Goal: Task Accomplishment & Management: Use online tool/utility

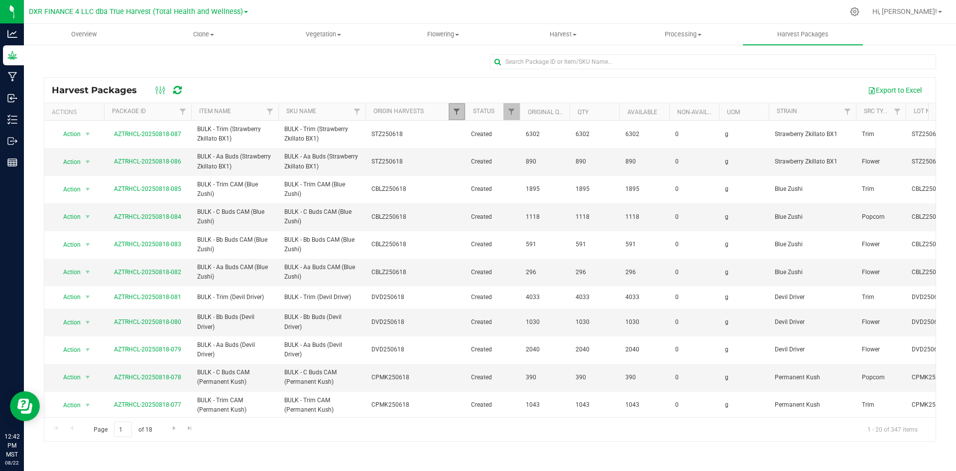
click at [458, 114] on span "Filter" at bounding box center [457, 112] width 8 height 8
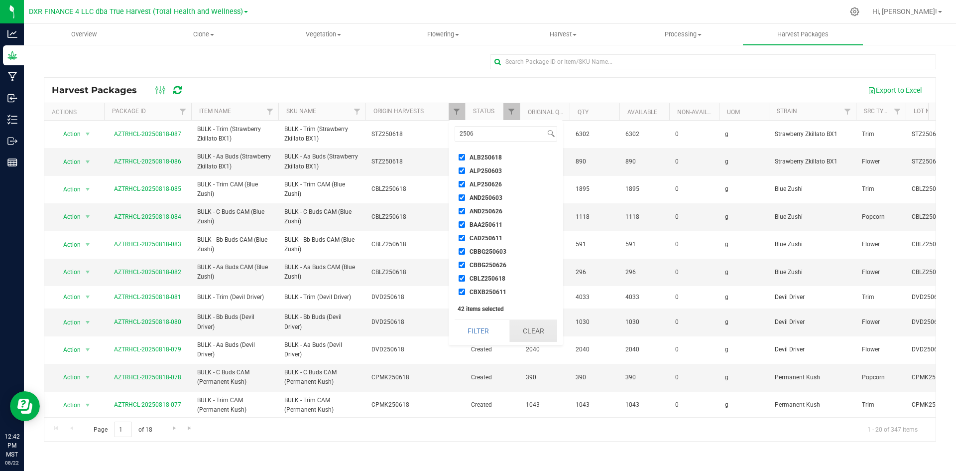
drag, startPoint x: 539, startPoint y: 330, endPoint x: 530, endPoint y: 325, distance: 9.6
click at [535, 330] on button "Clear" at bounding box center [534, 331] width 48 height 22
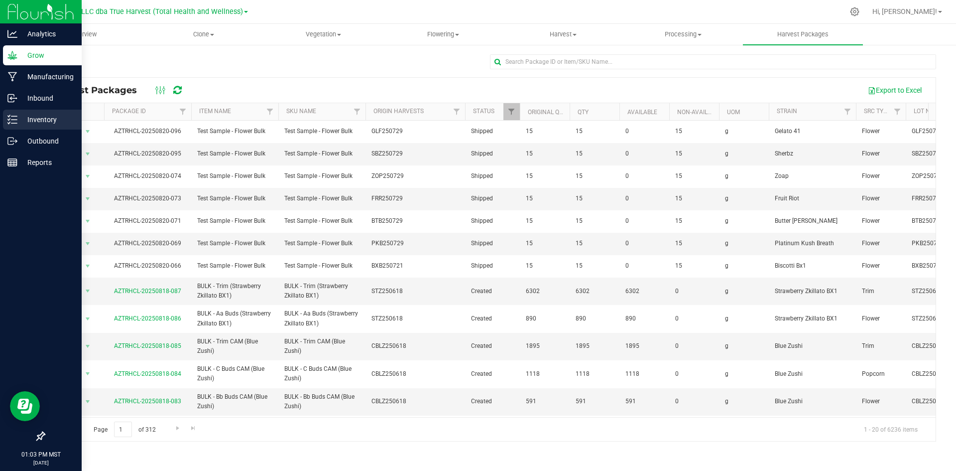
click at [11, 111] on div "Inventory" at bounding box center [42, 120] width 79 height 20
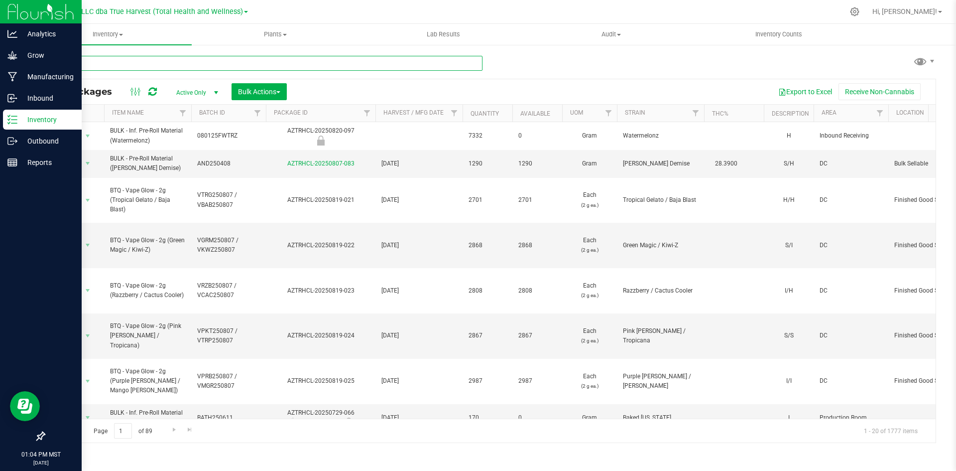
click at [247, 64] on input "text" at bounding box center [263, 63] width 439 height 15
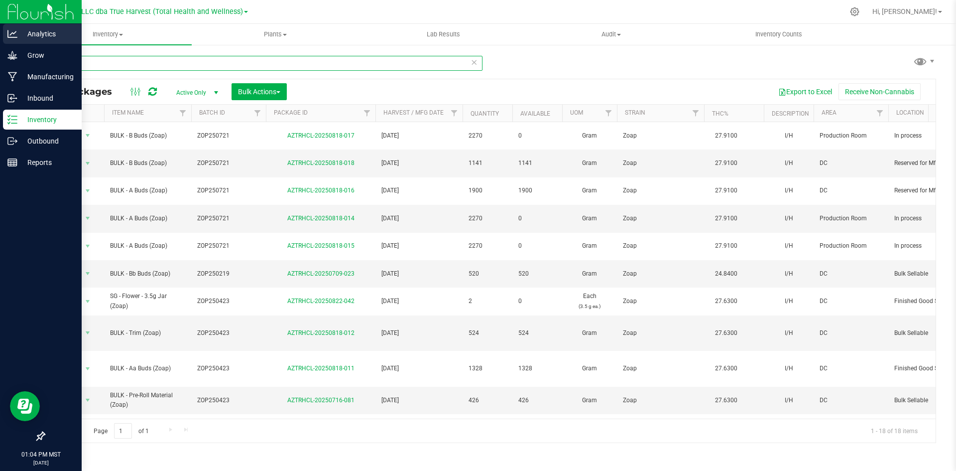
type input "zop25"
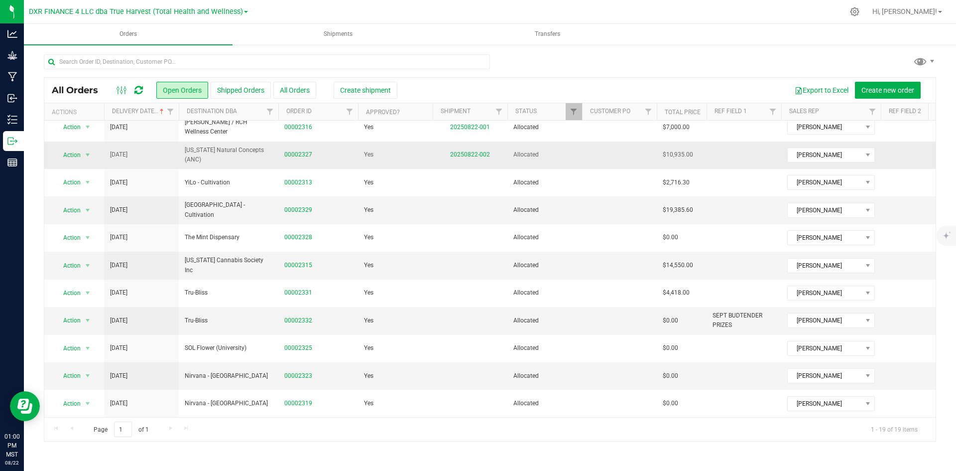
scroll to position [235, 0]
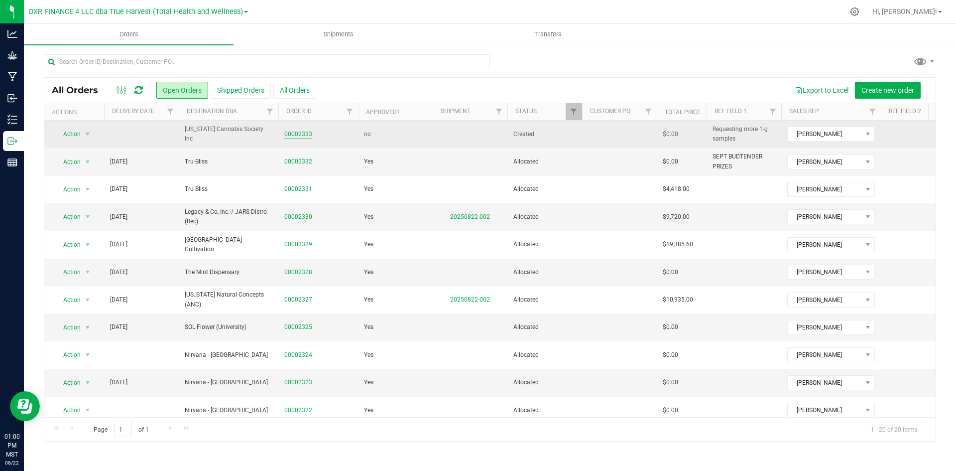
click at [304, 137] on link "00002333" at bounding box center [298, 134] width 28 height 9
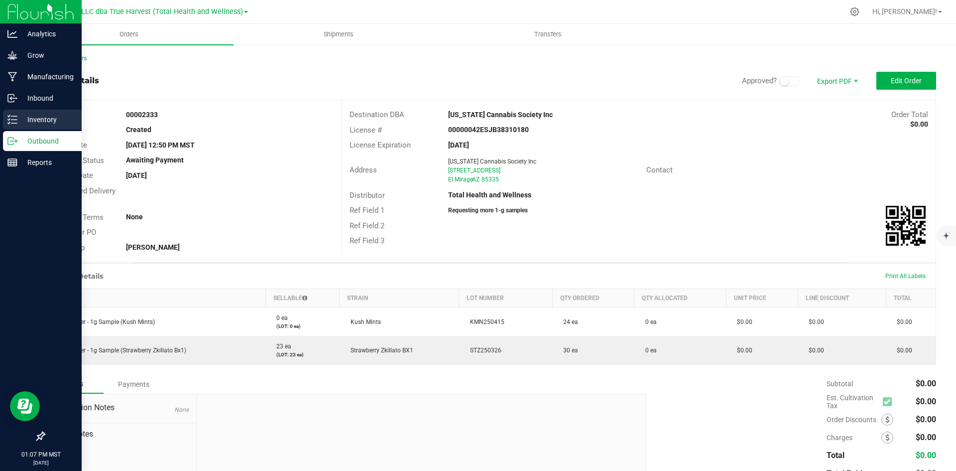
click at [26, 121] on p "Inventory" at bounding box center [47, 120] width 60 height 12
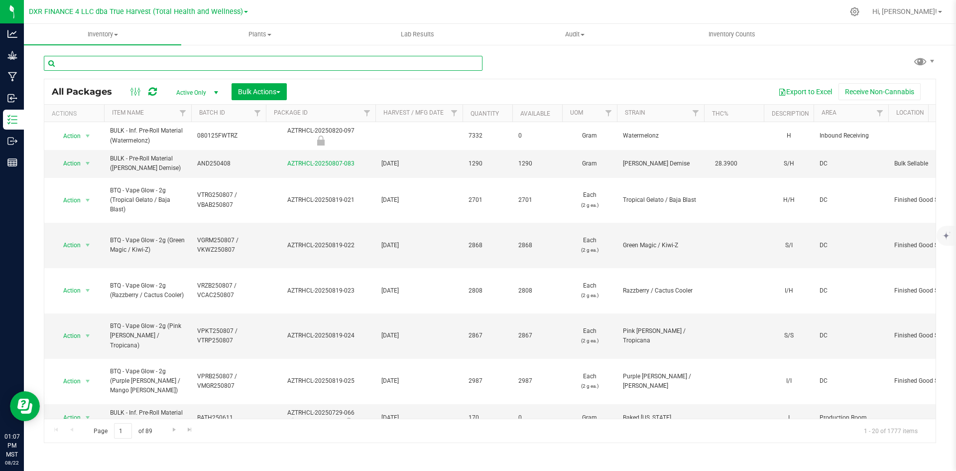
click at [299, 56] on input "text" at bounding box center [263, 63] width 439 height 15
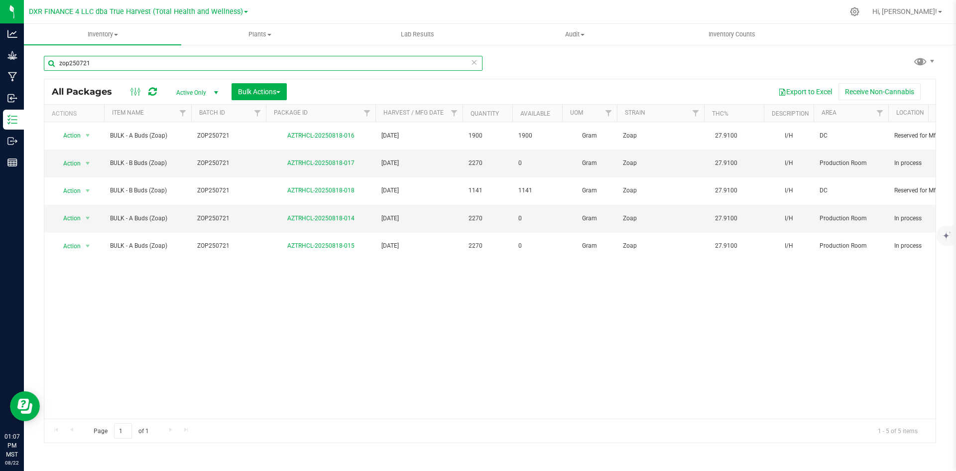
click at [176, 61] on input "zop250721" at bounding box center [263, 63] width 439 height 15
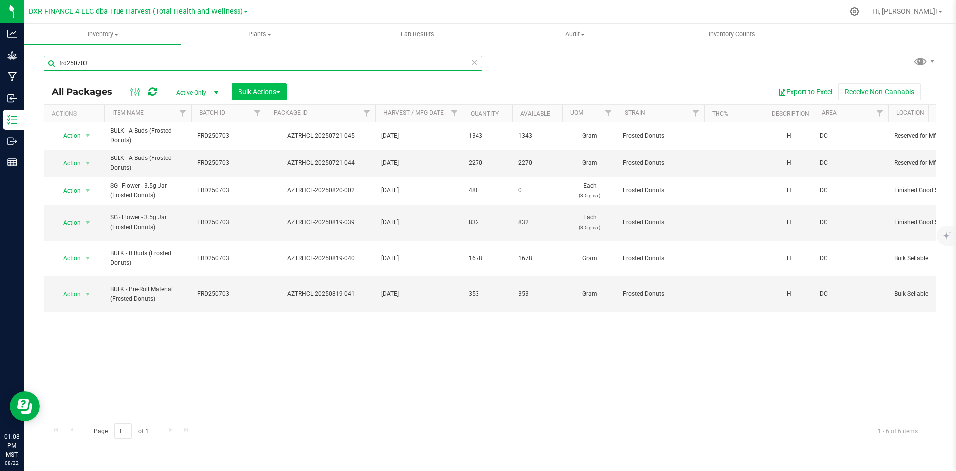
type input "frd250703"
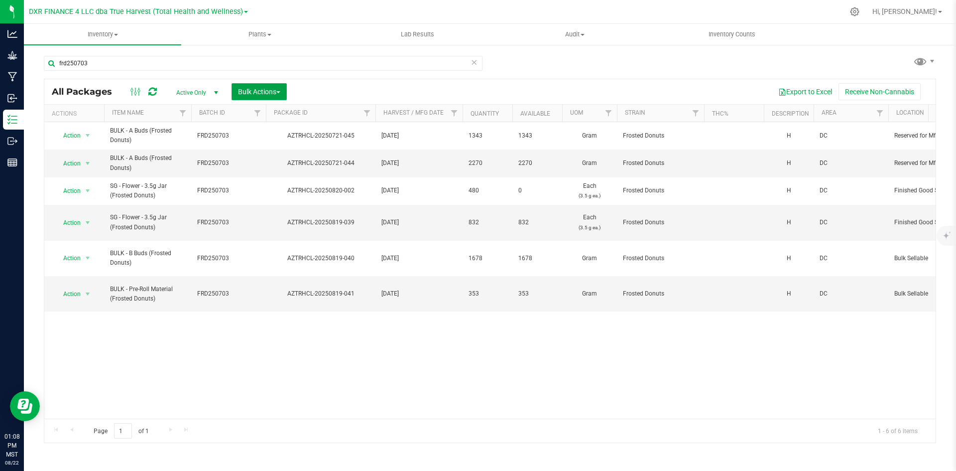
click at [248, 95] on span "Bulk Actions" at bounding box center [259, 92] width 42 height 8
click at [245, 110] on span "Add to manufacturing run" at bounding box center [275, 114] width 75 height 8
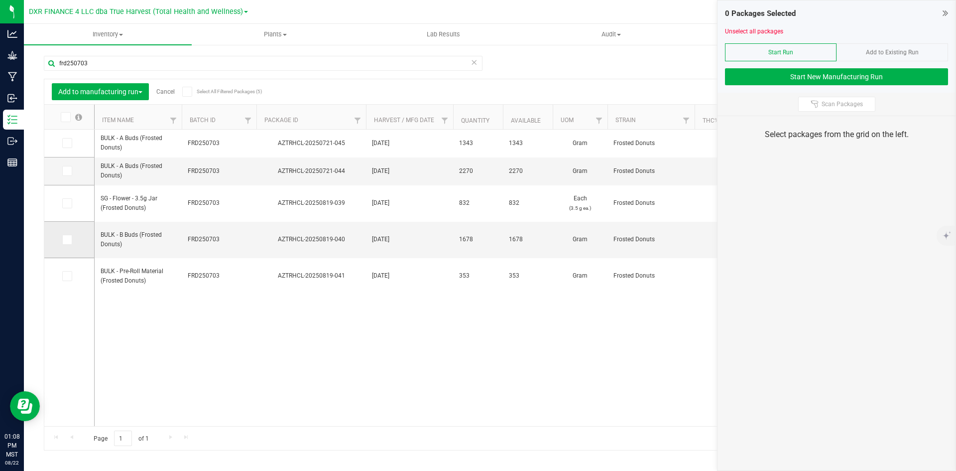
click at [71, 242] on span at bounding box center [67, 240] width 10 height 10
click at [0, 0] on input "checkbox" at bounding box center [0, 0] width 0 height 0
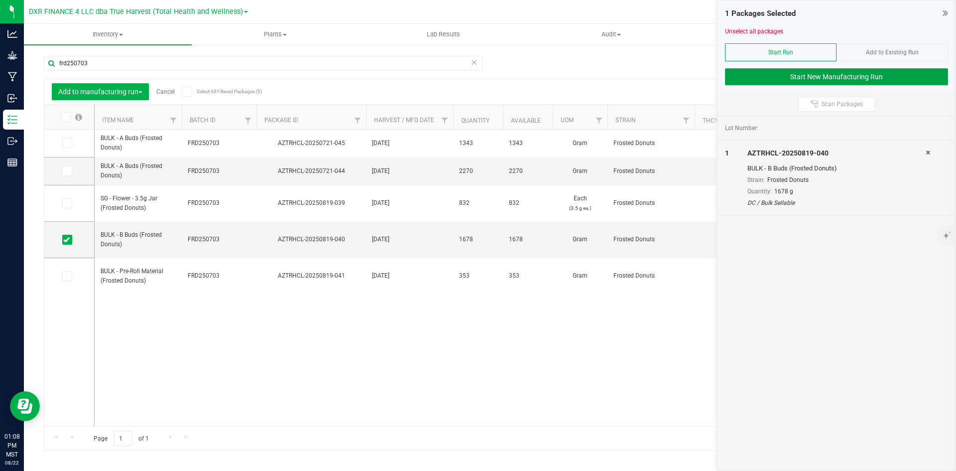
click at [831, 69] on button "Start New Manufacturing Run" at bounding box center [836, 76] width 223 height 17
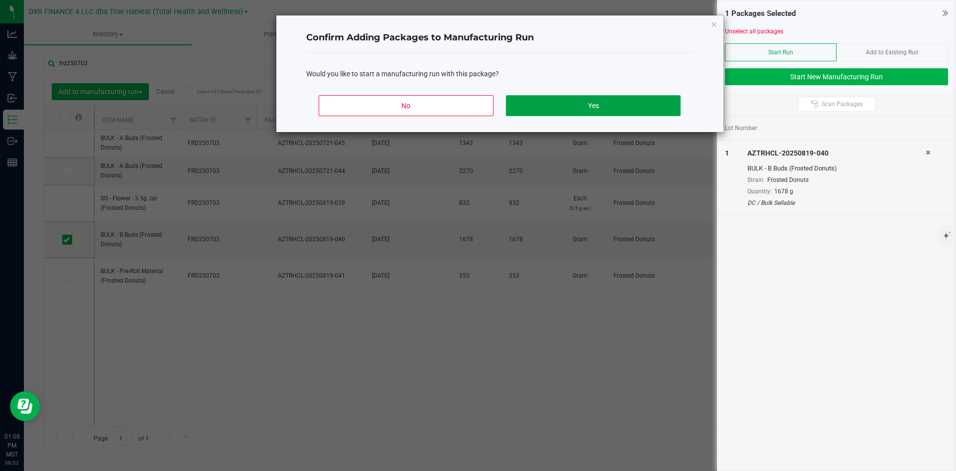
click at [524, 115] on button "Yes" at bounding box center [593, 105] width 174 height 21
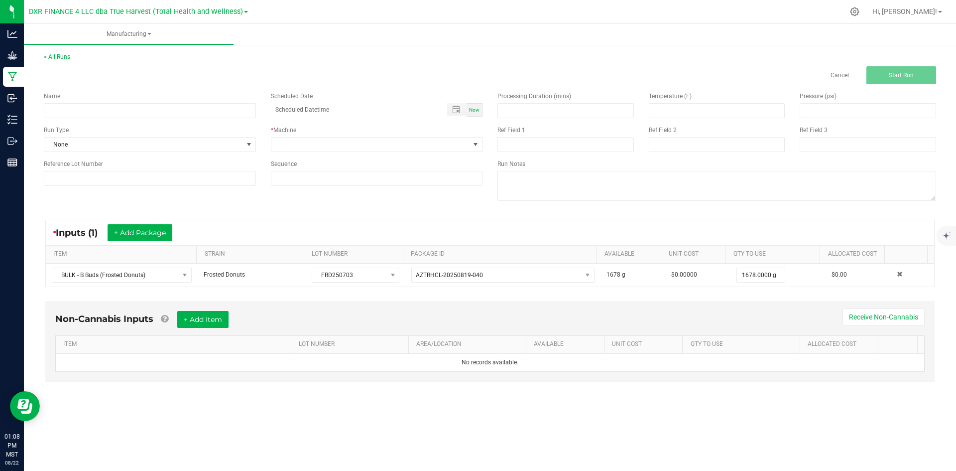
click at [63, 119] on div "Name Scheduled Date Now Run Type None * Machine Reference Lot Number Sequence" at bounding box center [263, 138] width 454 height 109
click at [63, 115] on input at bounding box center [150, 110] width 212 height 15
click at [94, 108] on input "Frosted Donuts - 1G" at bounding box center [150, 110] width 212 height 15
drag, startPoint x: 94, startPoint y: 108, endPoint x: 172, endPoint y: 113, distance: 77.8
click at [172, 113] on input "Frosted Donuts - SHANGO 1G JAR" at bounding box center [150, 110] width 212 height 15
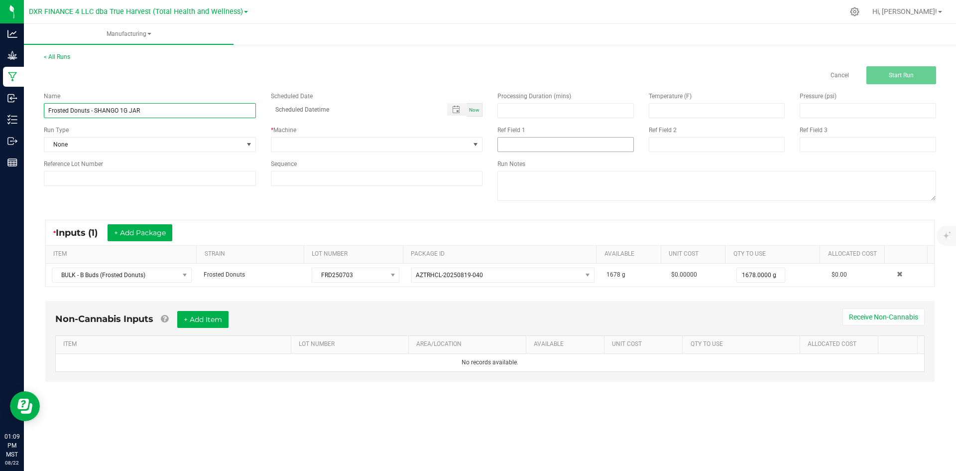
type input "Frosted Donuts - SHANGO 1G JAR"
click at [519, 145] on input at bounding box center [566, 144] width 136 height 15
paste input "SHANGO 1G JAR"
type input "SHANGO 1G JAR"
click at [401, 146] on span at bounding box center [370, 144] width 199 height 14
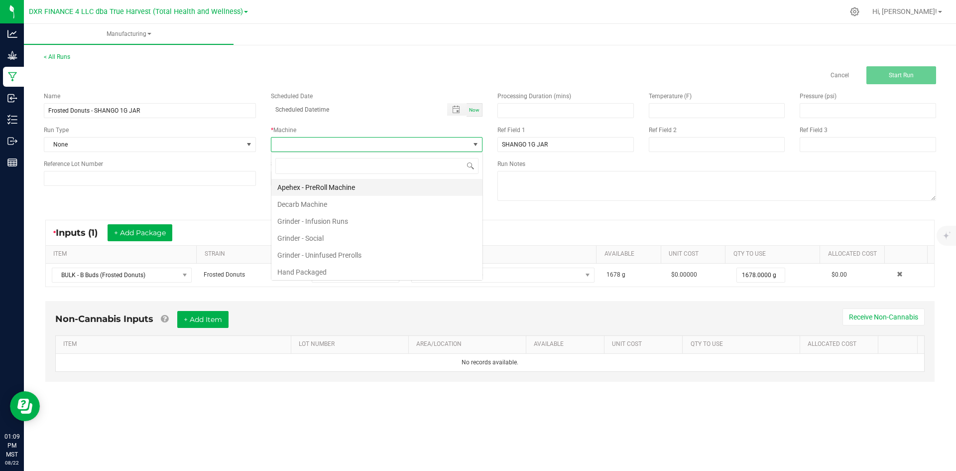
scroll to position [15, 212]
click at [337, 273] on li "Hand Packaged" at bounding box center [376, 271] width 211 height 17
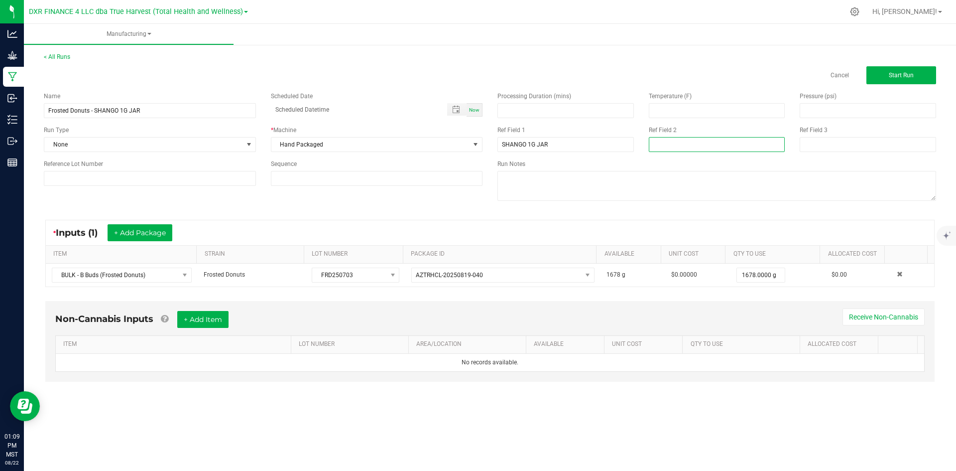
click at [687, 147] on input at bounding box center [717, 144] width 136 height 15
click at [699, 146] on input at bounding box center [717, 144] width 136 height 15
click at [677, 143] on input at bounding box center [717, 144] width 136 height 15
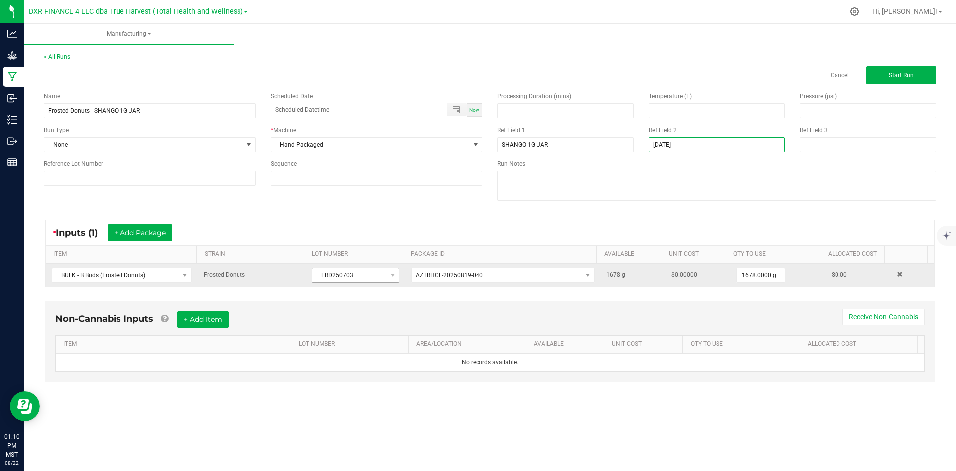
type input "8-25-25"
drag, startPoint x: 366, startPoint y: 277, endPoint x: 304, endPoint y: 275, distance: 61.8
click at [306, 275] on td "FRD250703" at bounding box center [356, 274] width 100 height 23
copy span "FRD250703"
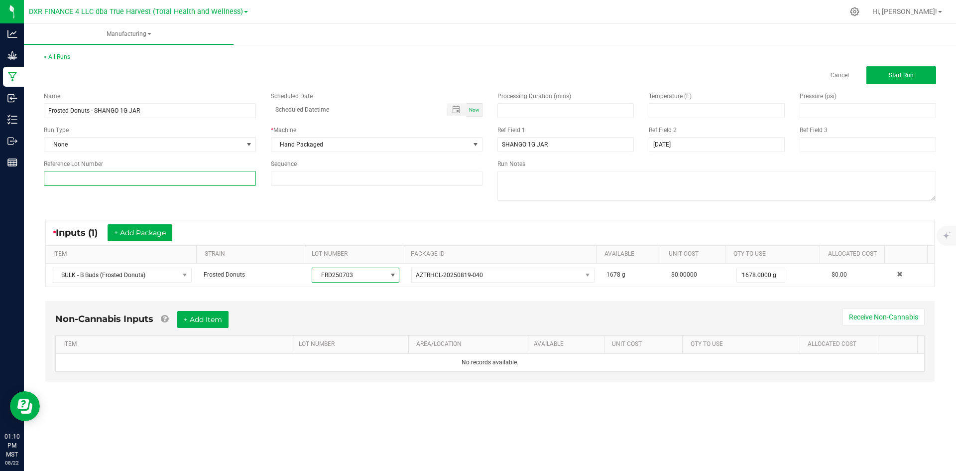
click at [147, 183] on input at bounding box center [150, 178] width 212 height 15
paste input "FRD250703"
type input "FRD250703"
click at [292, 220] on div "* Inputs (1) + Add Package" at bounding box center [490, 232] width 889 height 25
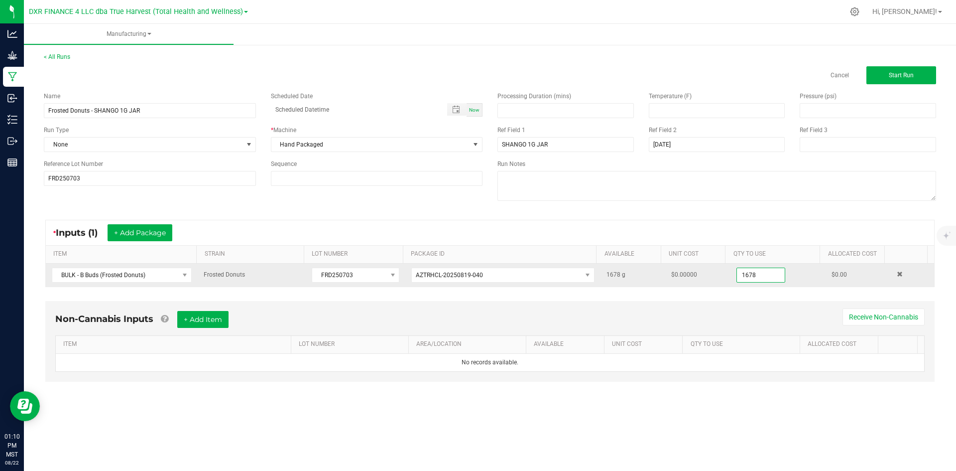
click at [745, 270] on input "1678" at bounding box center [761, 275] width 48 height 14
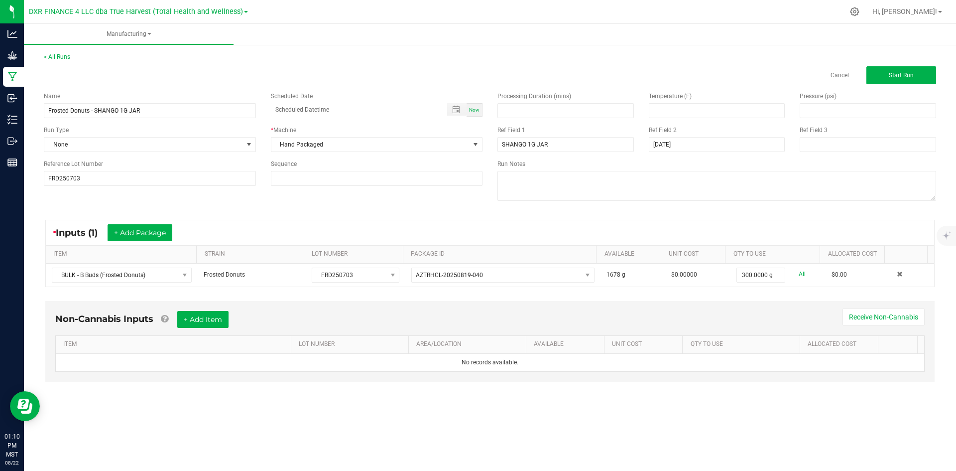
click at [270, 230] on div "* Inputs (1) + Add Package" at bounding box center [490, 232] width 889 height 25
click at [156, 105] on input "Frosted Donuts - SHANGO 1G JAR" at bounding box center [150, 110] width 212 height 15
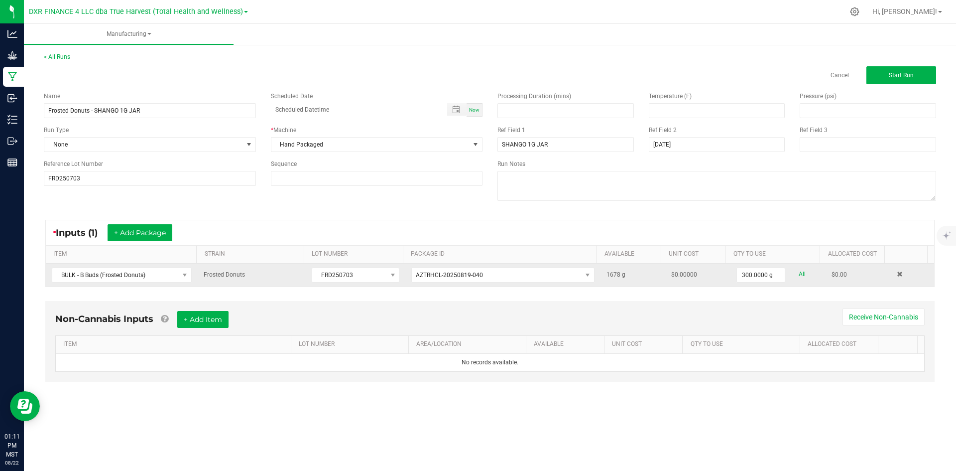
click at [749, 265] on td "300.0000 g All" at bounding box center [778, 274] width 95 height 23
click at [751, 276] on input "300" at bounding box center [761, 275] width 48 height 14
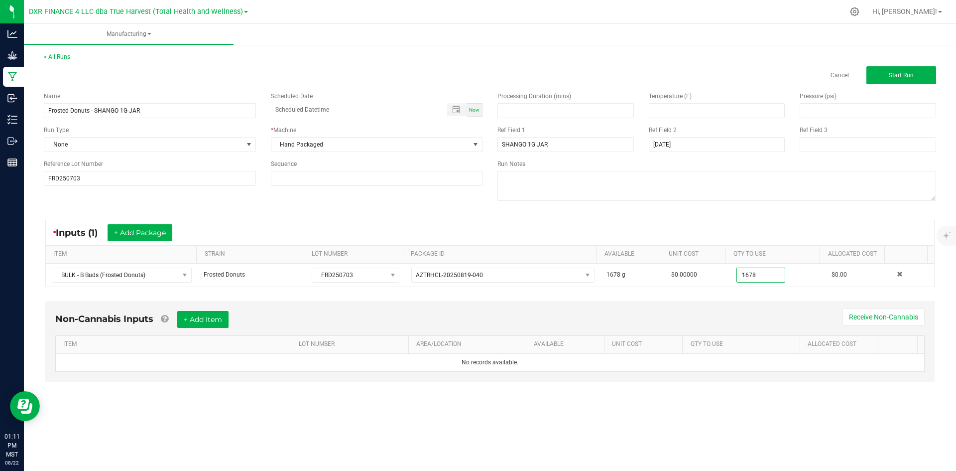
type input "1678.0000 g"
click at [732, 318] on div "Non-Cannabis Inputs + Add Item Receive Non-Cannabis" at bounding box center [490, 323] width 870 height 24
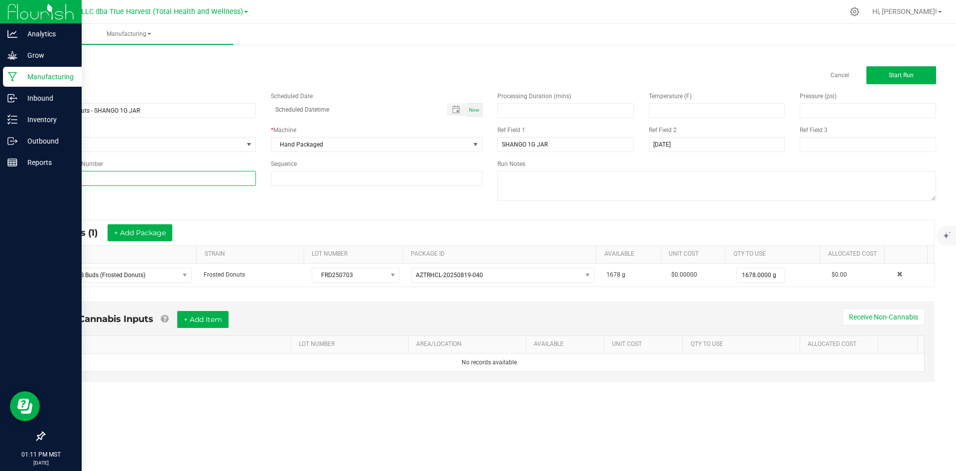
drag, startPoint x: 123, startPoint y: 182, endPoint x: 0, endPoint y: 178, distance: 123.1
click at [0, 178] on div "Analytics Grow Manufacturing Inbound Inventory Outbound Reports 01:11 PM MST 08…" at bounding box center [478, 235] width 956 height 471
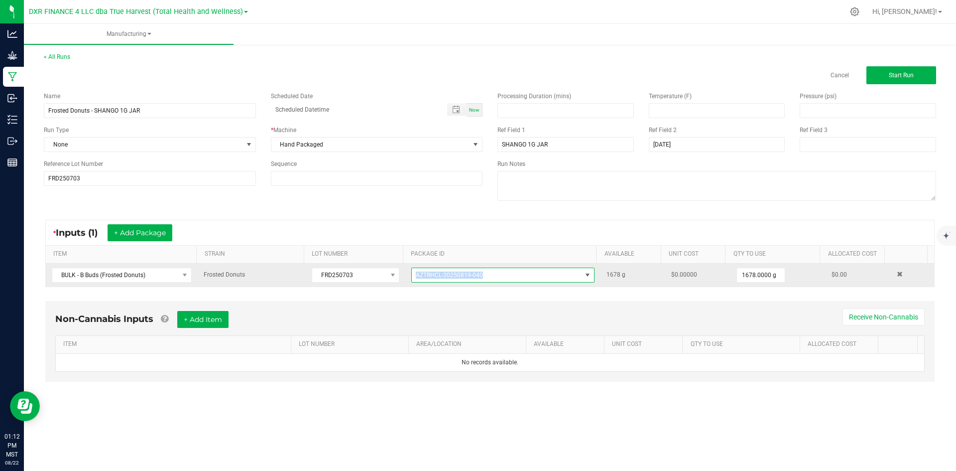
drag, startPoint x: 499, startPoint y: 278, endPoint x: 407, endPoint y: 277, distance: 91.6
click at [407, 277] on td "AZTRHCL-20250819-040" at bounding box center [502, 274] width 195 height 23
copy span "AZTRHCL-20250819-040"
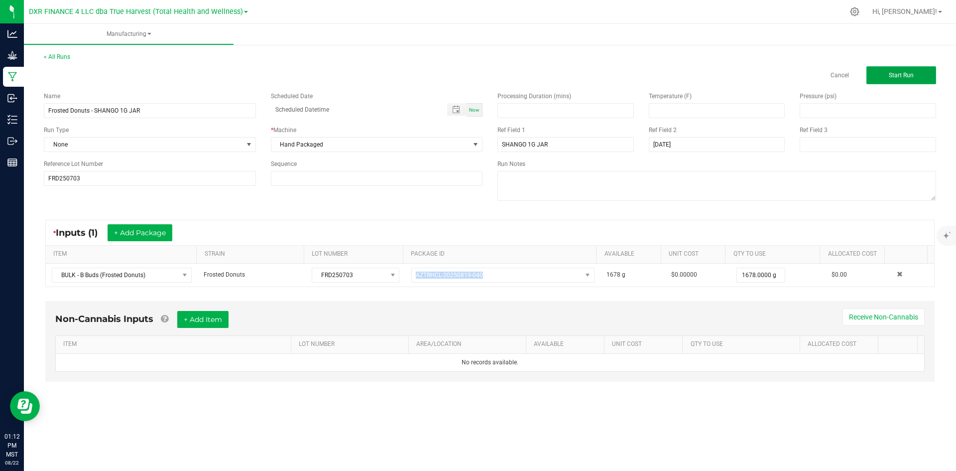
click at [889, 81] on button "Start Run" at bounding box center [902, 75] width 70 height 18
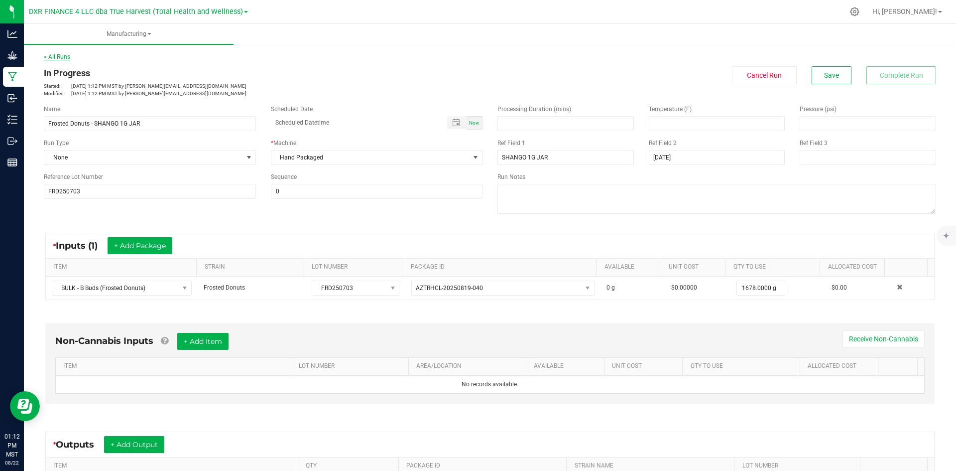
click at [54, 59] on div "< All Runs In Progress Started: Aug 22, 2025 1:12 PM MST by ekincheloe@trueharv…" at bounding box center [490, 74] width 893 height 45
click at [54, 59] on link "< All Runs" at bounding box center [57, 56] width 26 height 7
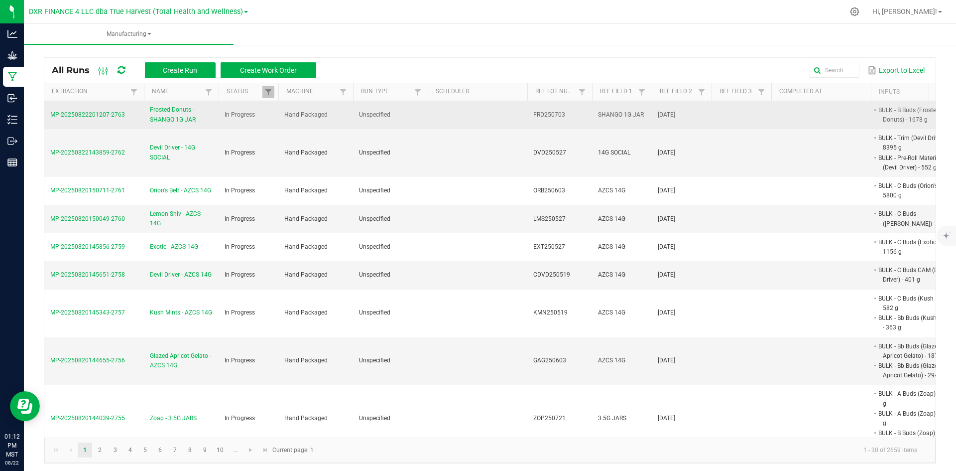
drag, startPoint x: 128, startPoint y: 116, endPoint x: 45, endPoint y: 114, distance: 83.2
click at [45, 114] on td "MP-20250822201207-2763" at bounding box center [94, 115] width 100 height 28
copy span "MP-20250822201207-2763"
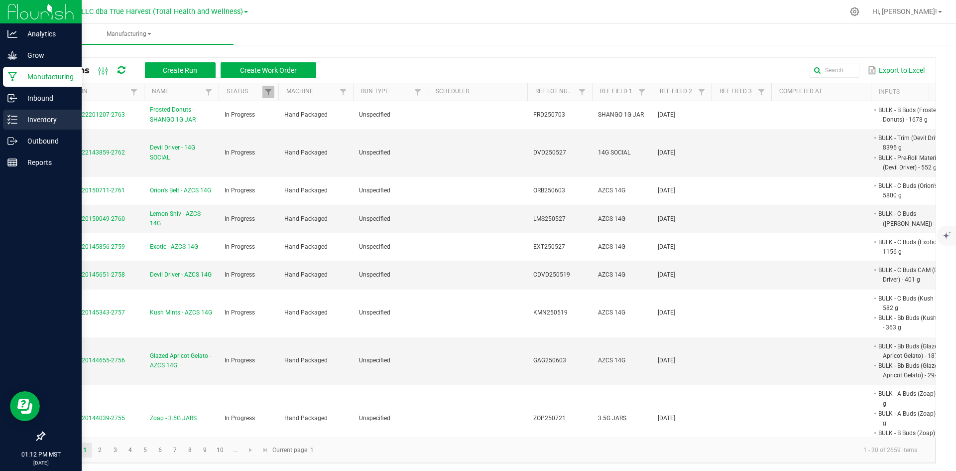
click at [10, 120] on icon at bounding box center [12, 120] width 10 height 10
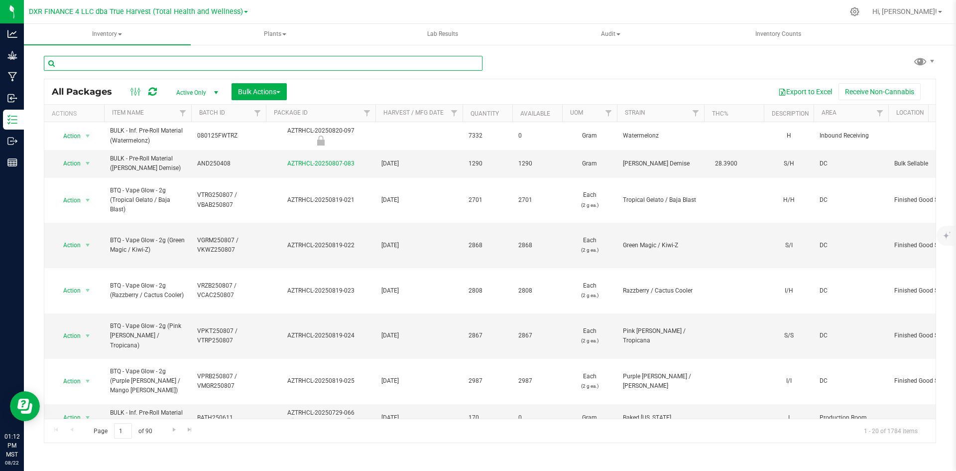
click at [136, 62] on input "text" at bounding box center [263, 63] width 439 height 15
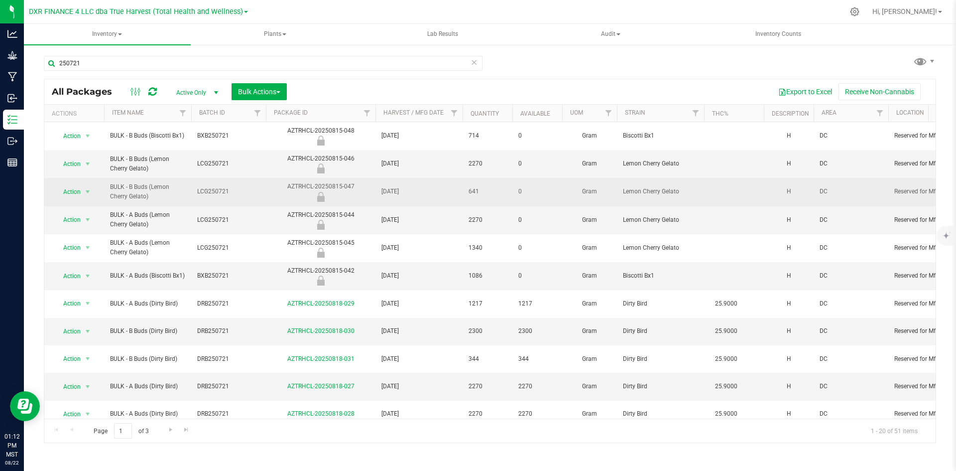
click at [210, 192] on span "LCG250721" at bounding box center [228, 191] width 63 height 9
click at [210, 192] on input "LCG250721" at bounding box center [226, 191] width 71 height 15
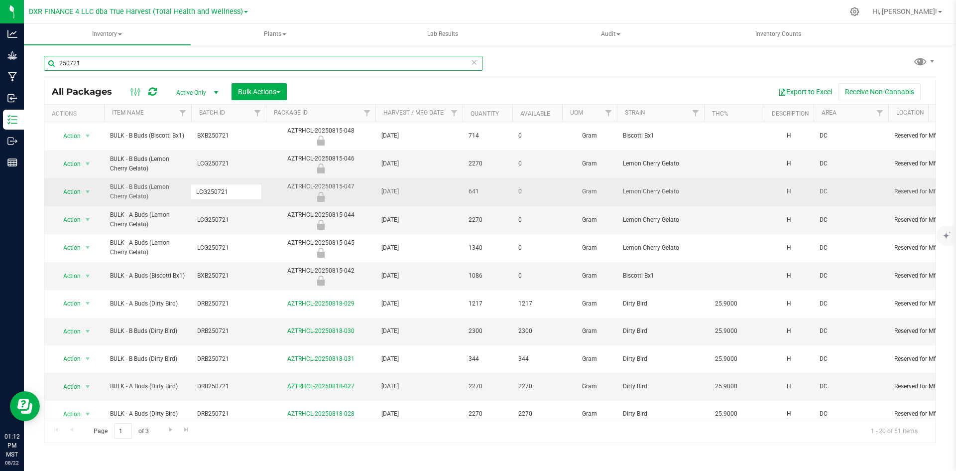
click at [264, 63] on input "250721" at bounding box center [263, 63] width 439 height 15
click at [265, 63] on input "250721" at bounding box center [263, 63] width 439 height 15
paste input "LCG"
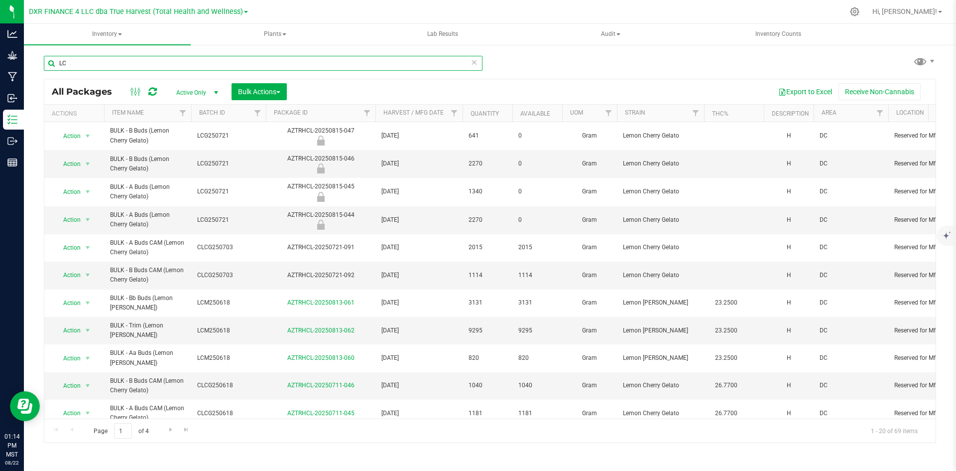
type input "L"
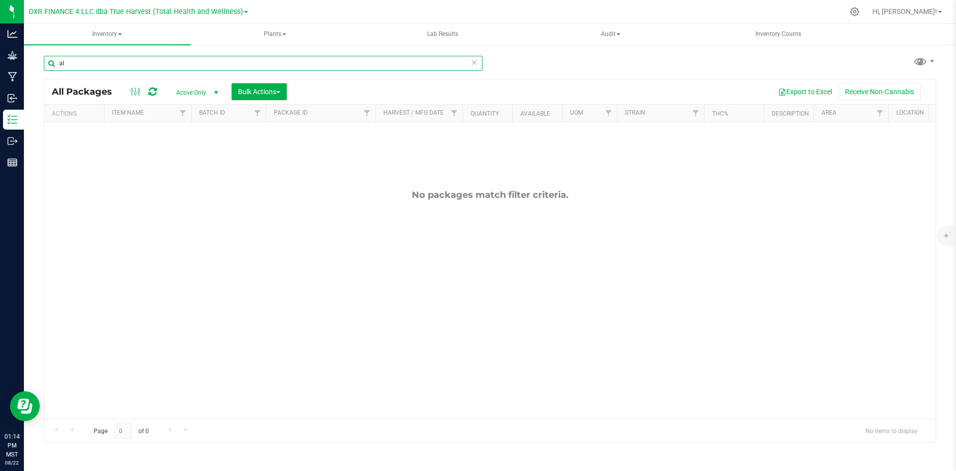
type input "a"
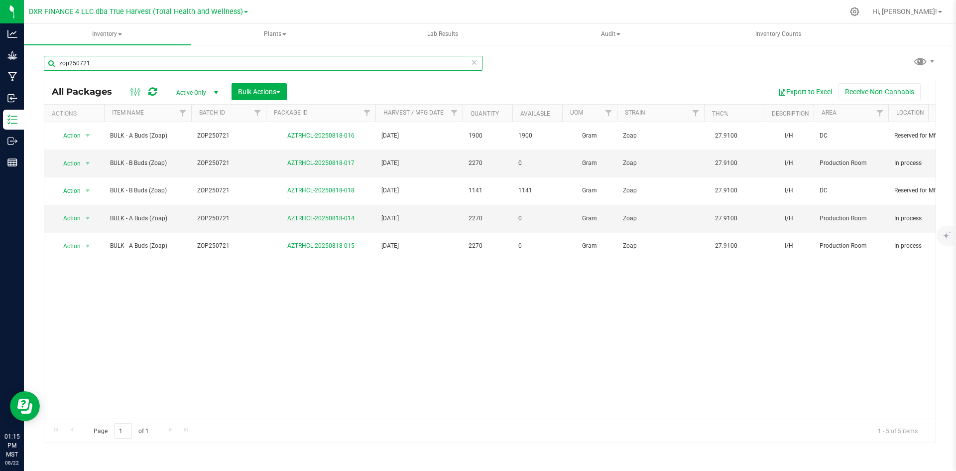
type input "zop250721"
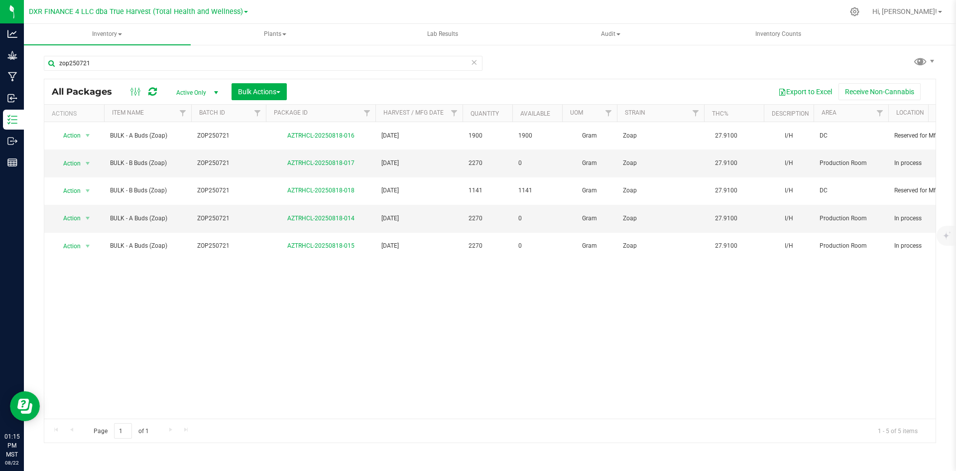
click at [248, 81] on div "All Packages Active Only Active Only Lab Samples Locked All Bulk Actions Add to…" at bounding box center [490, 91] width 892 height 25
click at [252, 88] on span "Bulk Actions" at bounding box center [259, 92] width 42 height 8
click at [248, 110] on span "Add to manufacturing run" at bounding box center [275, 114] width 75 height 8
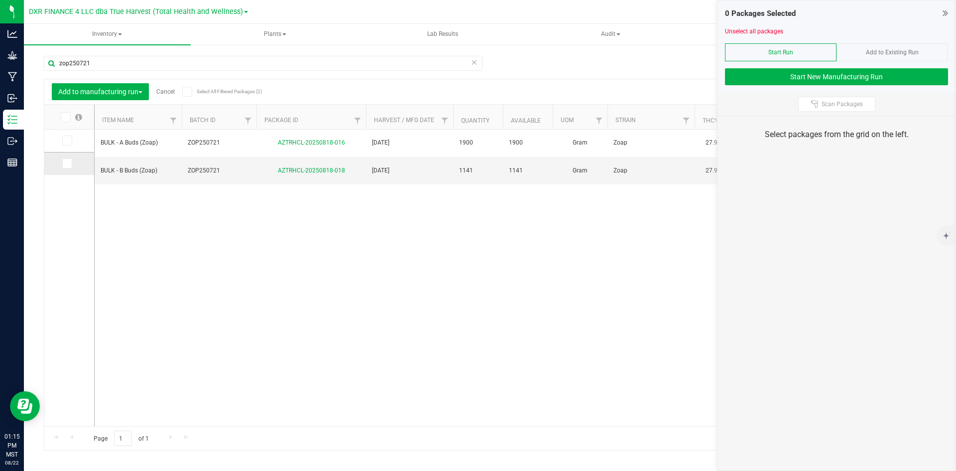
click at [74, 167] on label at bounding box center [69, 163] width 14 height 10
click at [0, 0] on input "checkbox" at bounding box center [0, 0] width 0 height 0
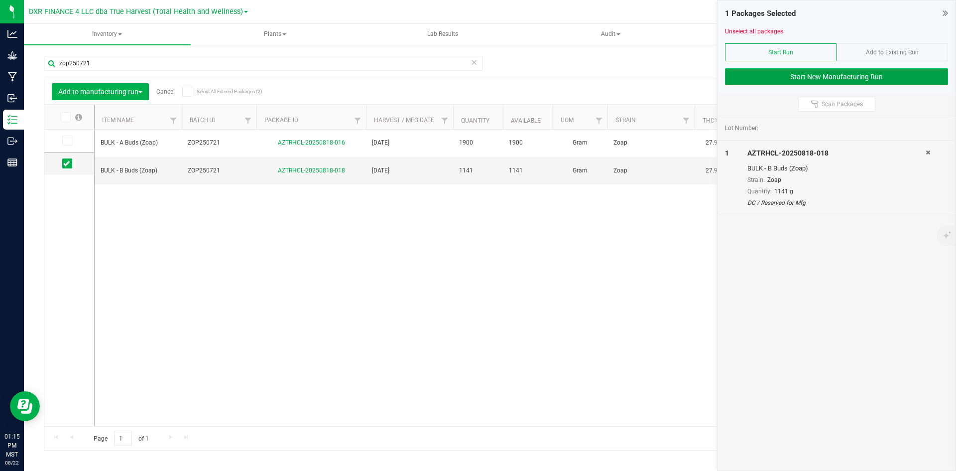
click at [894, 77] on button "Start New Manufacturing Run" at bounding box center [836, 76] width 223 height 17
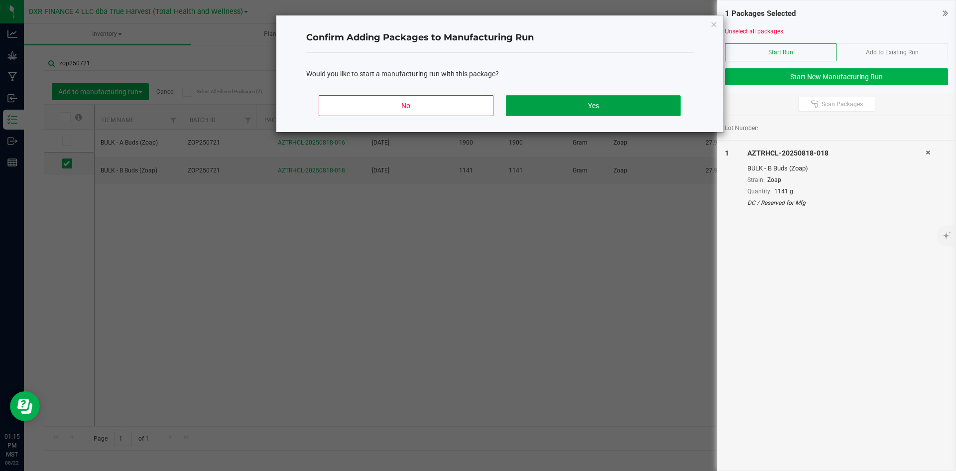
click at [637, 110] on button "Yes" at bounding box center [593, 105] width 174 height 21
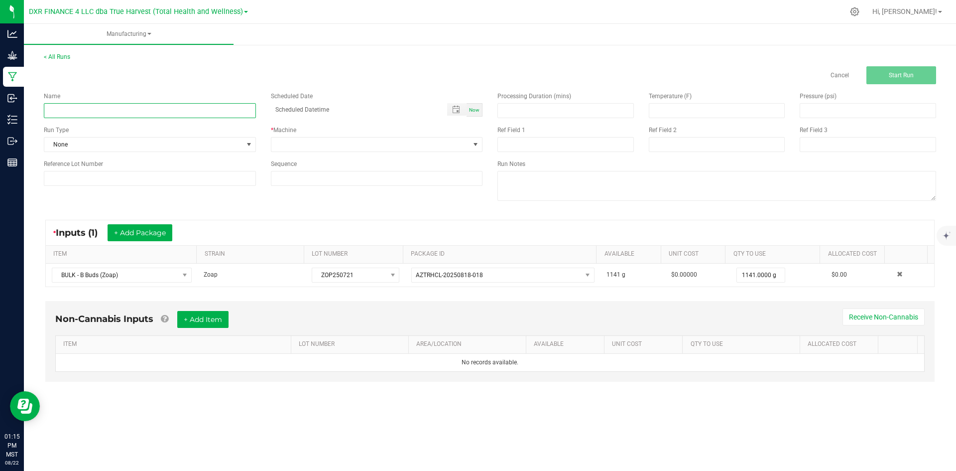
click at [175, 111] on input at bounding box center [150, 110] width 212 height 15
type input "Zoap - SHANGO 1G JAR"
click at [549, 136] on div "Ref Field 1" at bounding box center [565, 139] width 151 height 26
click at [550, 144] on input at bounding box center [566, 144] width 136 height 15
type input "s"
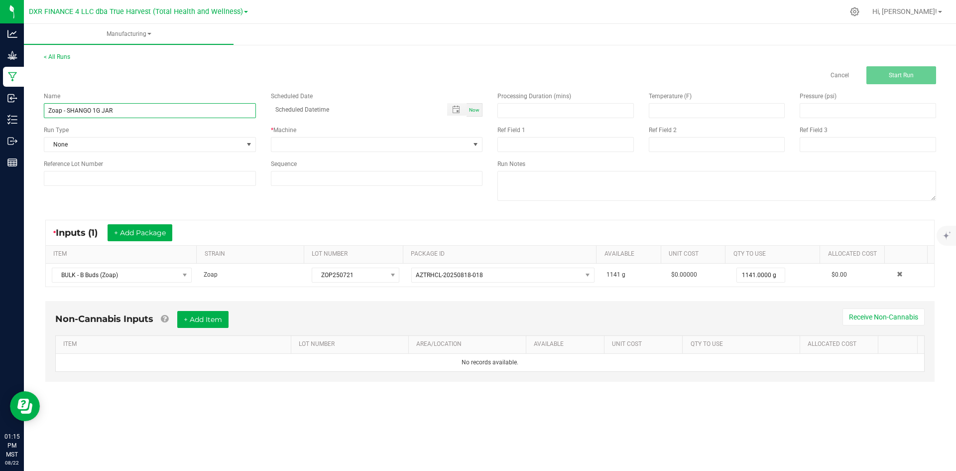
drag, startPoint x: 67, startPoint y: 110, endPoint x: 248, endPoint y: 112, distance: 181.3
click at [248, 112] on input "Zoap - SHANGO 1G JAR" at bounding box center [150, 110] width 212 height 15
click at [349, 140] on span at bounding box center [370, 144] width 199 height 14
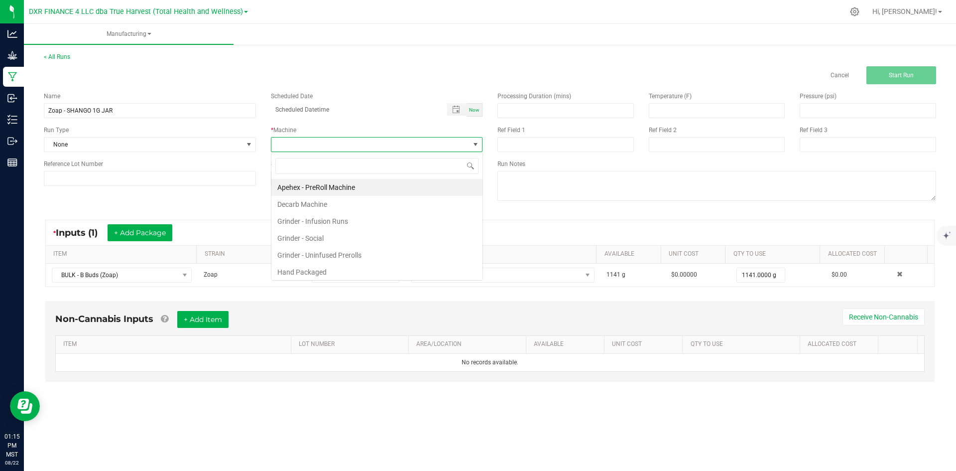
scroll to position [15, 212]
click at [601, 149] on input at bounding box center [566, 144] width 136 height 15
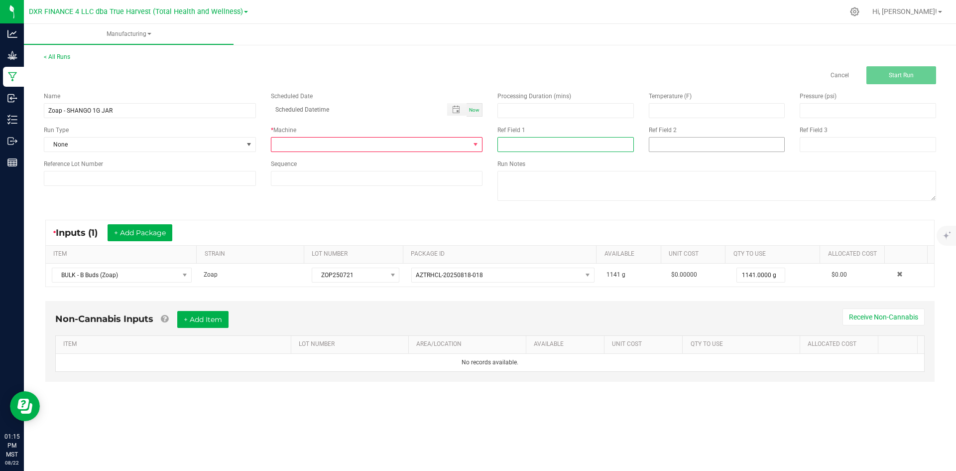
paste input "SHANGO 1G JAR"
type input "SHANGO 1G JAR"
click at [702, 147] on input at bounding box center [717, 144] width 136 height 15
type input "8-25-25"
click at [437, 144] on span at bounding box center [370, 144] width 199 height 14
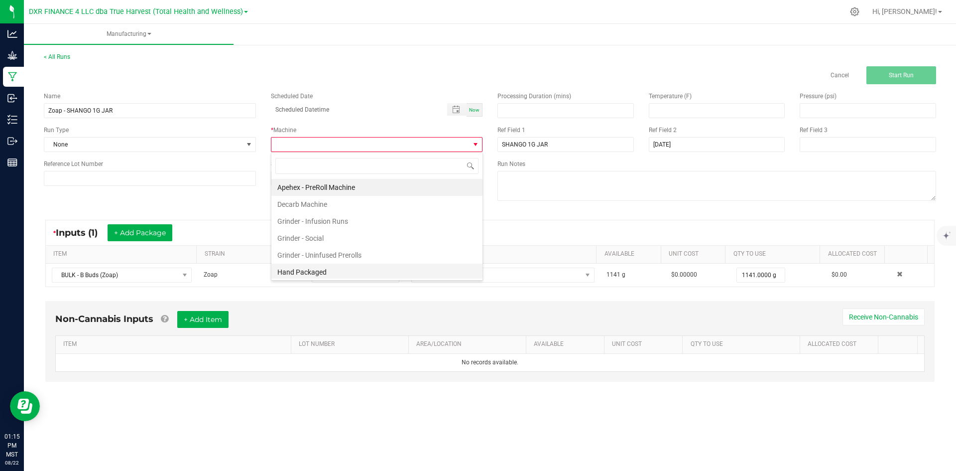
click at [396, 264] on li "Hand Packaged" at bounding box center [376, 271] width 211 height 17
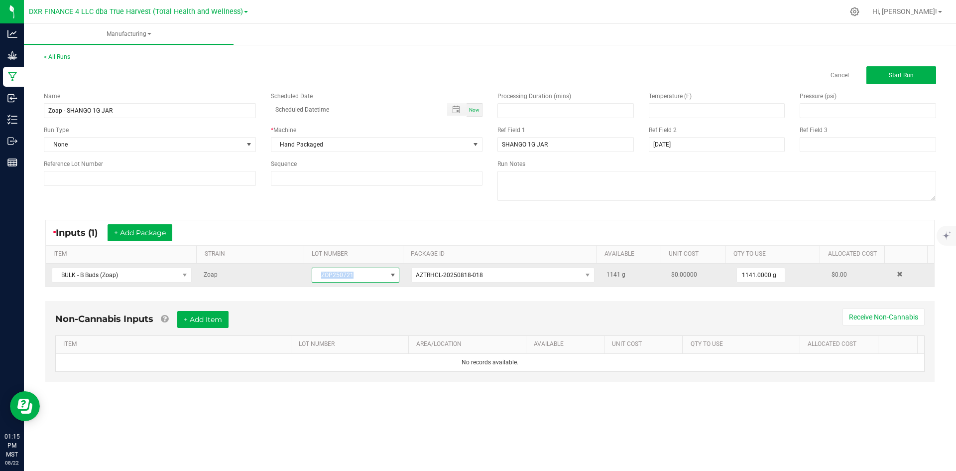
drag, startPoint x: 373, startPoint y: 281, endPoint x: 312, endPoint y: 273, distance: 61.8
click at [312, 273] on span "ZOP250721" at bounding box center [349, 275] width 74 height 14
drag, startPoint x: 324, startPoint y: 273, endPoint x: 386, endPoint y: 271, distance: 61.8
click at [386, 271] on span "ZOP250721" at bounding box center [356, 274] width 88 height 15
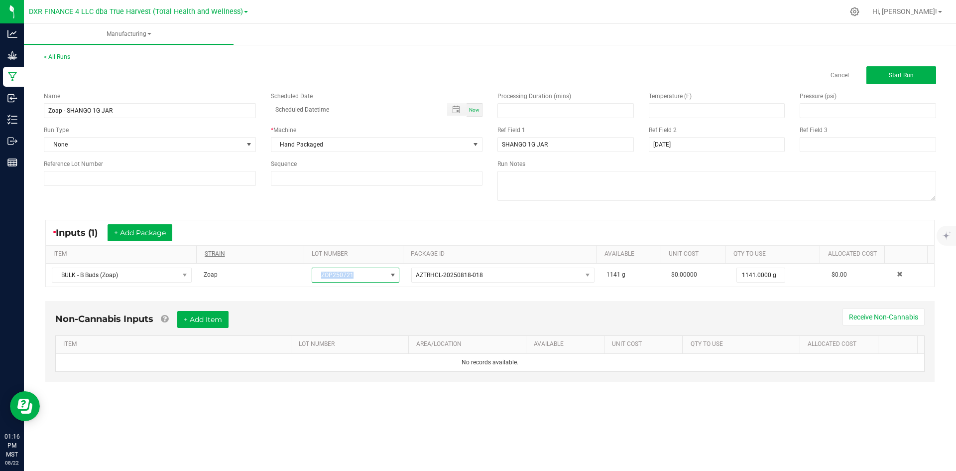
copy span "ZOP250721"
click at [111, 176] on input at bounding box center [150, 178] width 212 height 15
paste input "ZOP250721"
type input "ZOP250721"
click at [130, 116] on input "Zoap - SHANGO 1G JAR" at bounding box center [150, 110] width 212 height 15
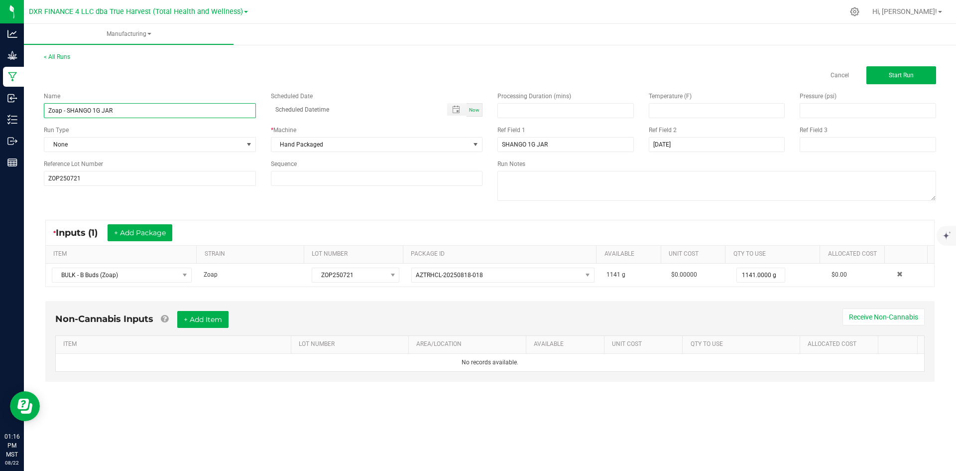
click at [130, 116] on input "Zoap - SHANGO 1G JAR" at bounding box center [150, 110] width 212 height 15
click at [124, 170] on div "Reference Lot Number ZOP250721" at bounding box center [149, 172] width 227 height 26
click at [123, 180] on input "ZOP250721" at bounding box center [150, 178] width 212 height 15
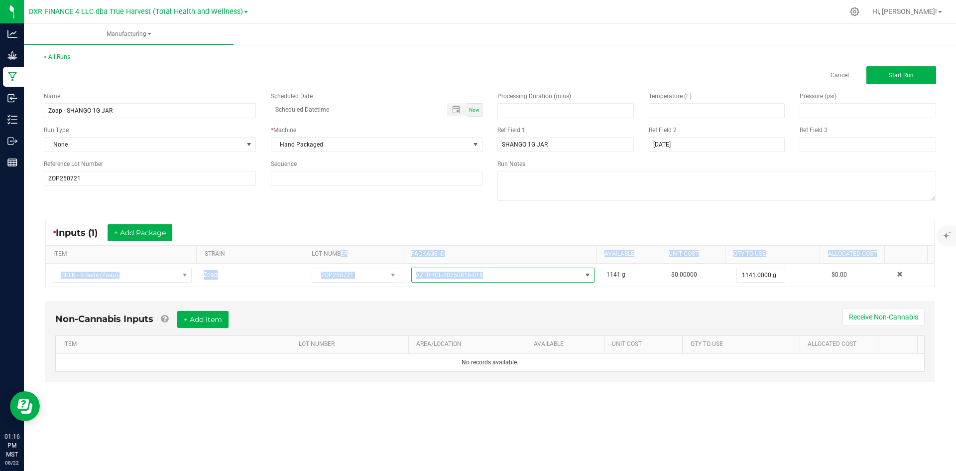
drag, startPoint x: 492, startPoint y: 273, endPoint x: 340, endPoint y: 261, distance: 151.9
click at [340, 261] on div "ITEM STRAIN LOT NUMBER PACKAGE ID AVAILABLE Unit Cost QTY TO USE Allocated Cost…" at bounding box center [490, 266] width 889 height 41
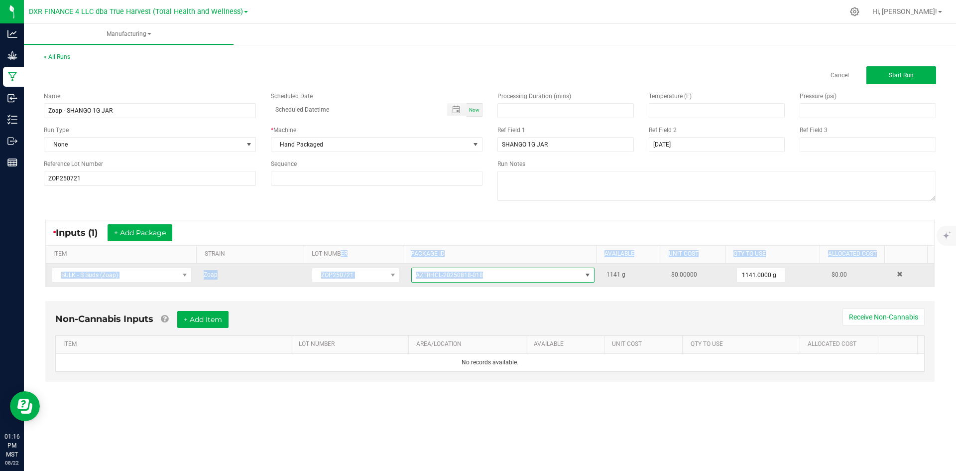
click at [489, 277] on span "AZTRHCL-20250818-018" at bounding box center [497, 275] width 170 height 14
drag, startPoint x: 495, startPoint y: 271, endPoint x: 408, endPoint y: 273, distance: 86.7
click at [411, 273] on span "AZTRHCL-20250818-018" at bounding box center [502, 274] width 183 height 15
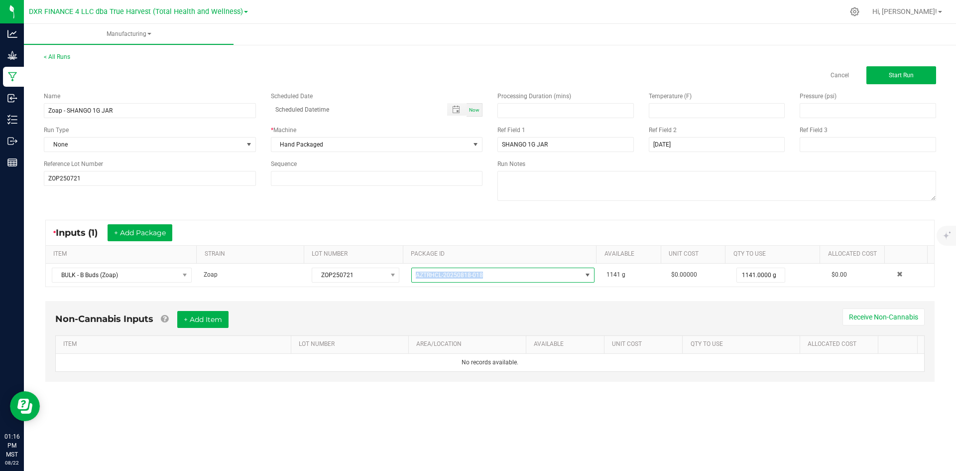
copy span "AZTRHCL-20250818-018"
click at [889, 70] on button "Start Run" at bounding box center [902, 75] width 70 height 18
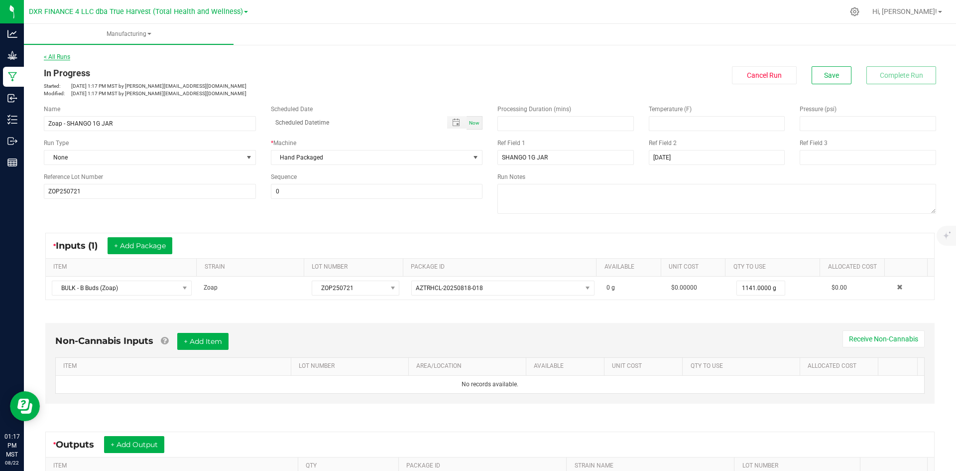
click at [48, 57] on link "< All Runs" at bounding box center [57, 56] width 26 height 7
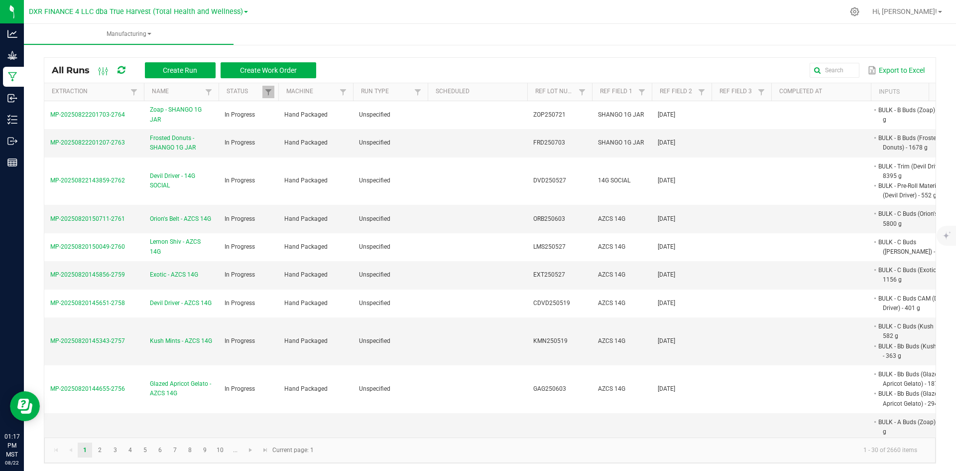
drag, startPoint x: 128, startPoint y: 118, endPoint x: 38, endPoint y: 116, distance: 89.7
click at [38, 116] on div "All Runs Create Run Create Work Order Export to Excel Extraction Name Status Ma…" at bounding box center [490, 257] width 932 height 431
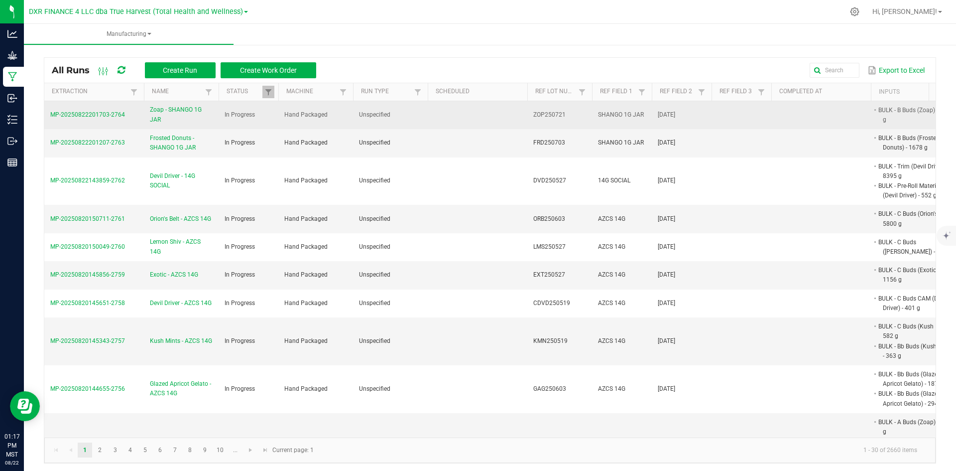
copy table "MP-20250822201703-2764"
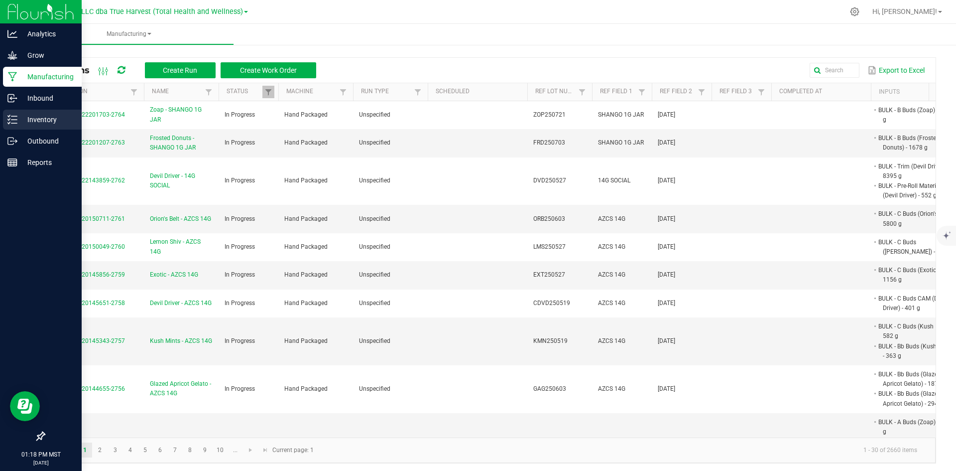
click at [21, 123] on p "Inventory" at bounding box center [47, 120] width 60 height 12
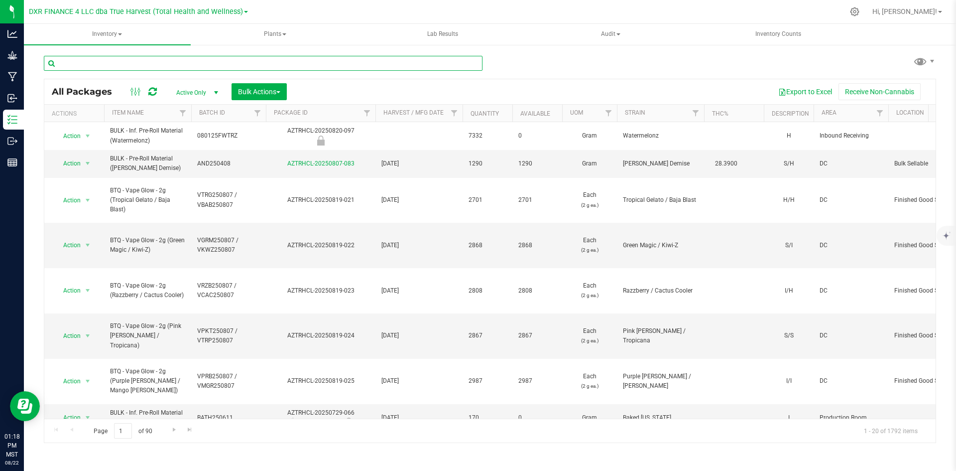
click at [202, 61] on input "text" at bounding box center [263, 63] width 439 height 15
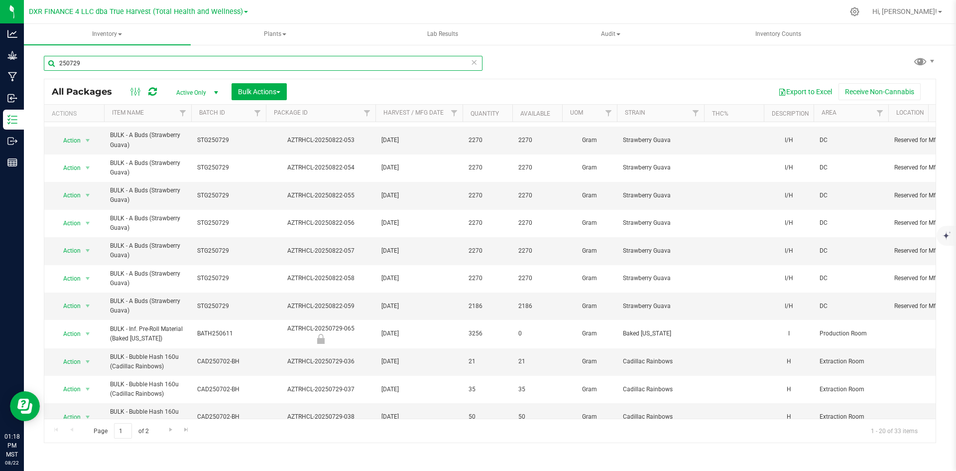
scroll to position [263, 0]
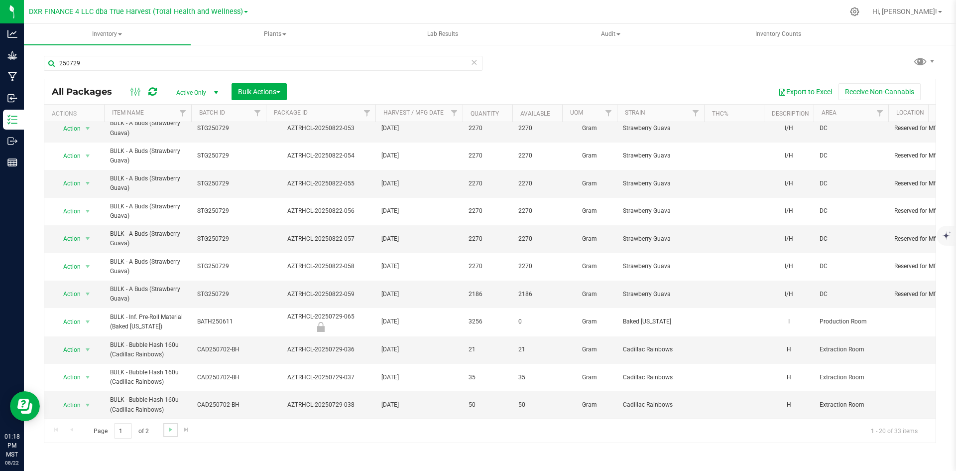
click at [164, 426] on link "Go to the next page" at bounding box center [170, 429] width 14 height 13
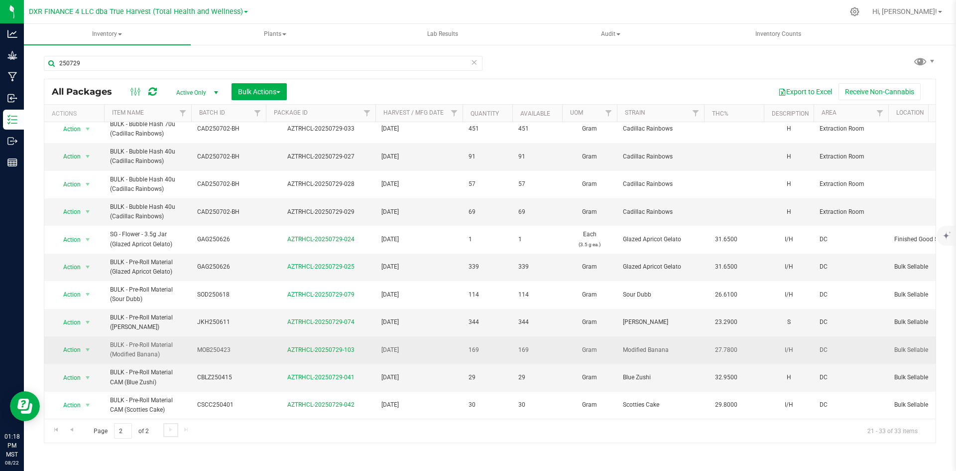
scroll to position [69, 0]
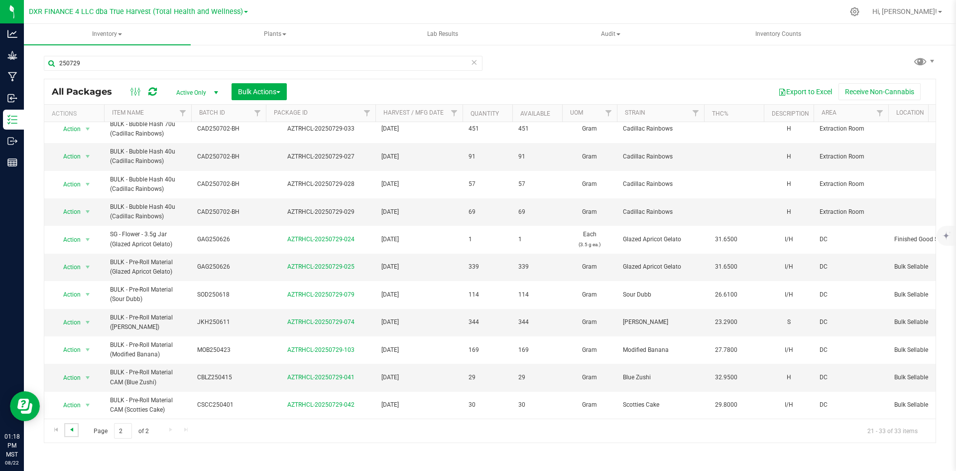
click at [74, 426] on span "Go to the previous page" at bounding box center [72, 429] width 8 height 8
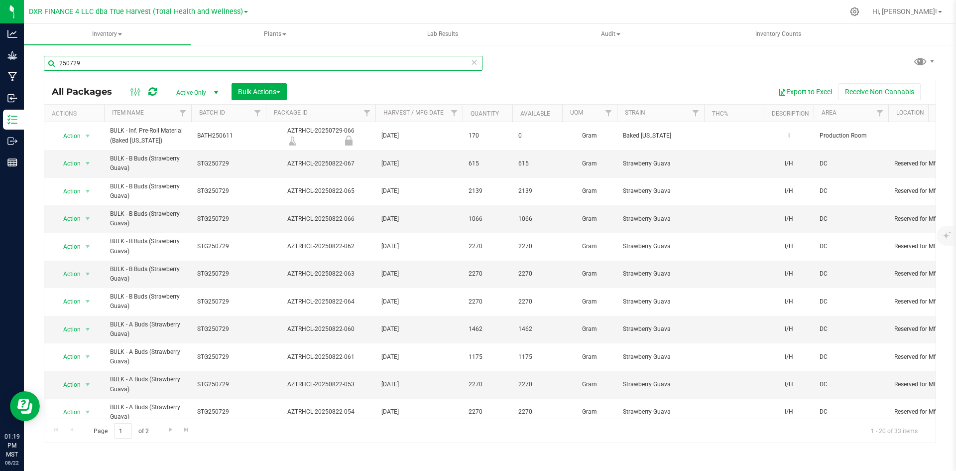
click at [170, 68] on input "250729" at bounding box center [263, 63] width 439 height 15
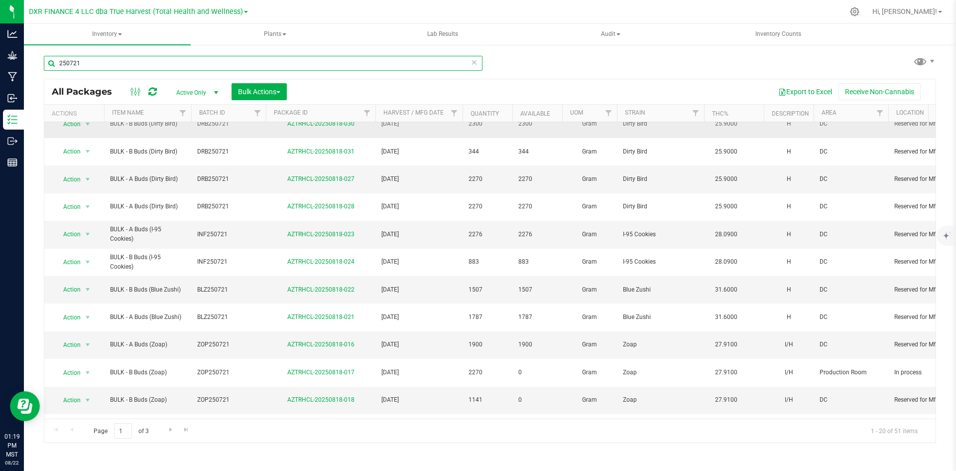
scroll to position [210, 0]
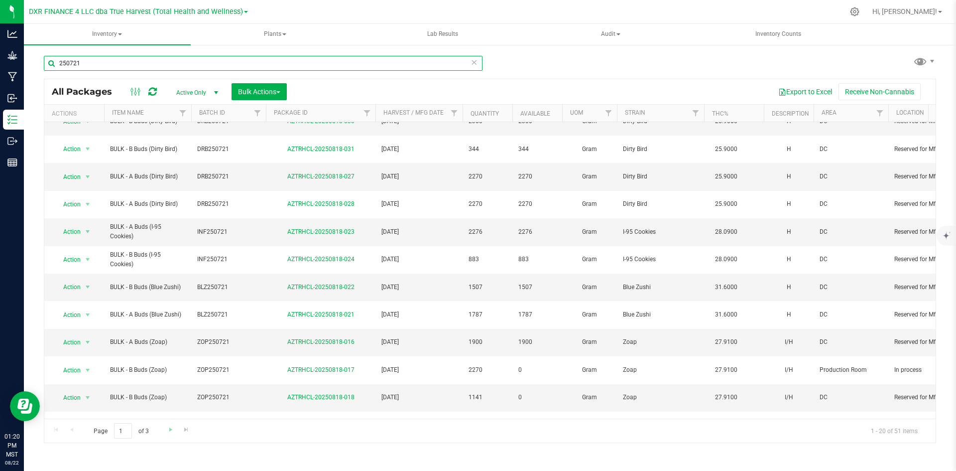
type input "250721"
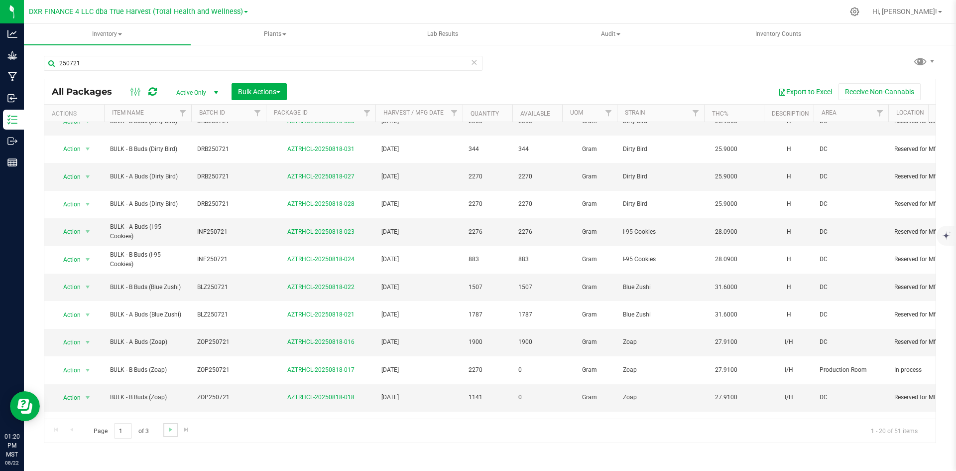
click at [171, 436] on link "Go to the next page" at bounding box center [170, 429] width 14 height 13
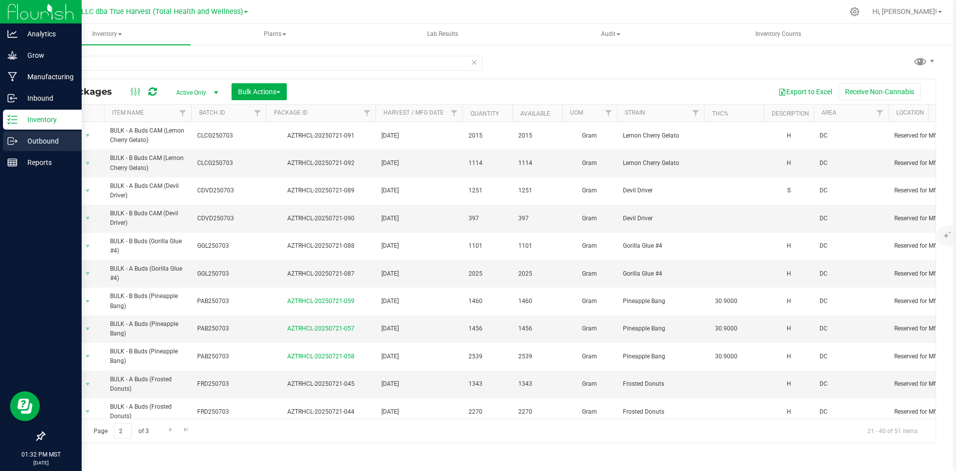
click at [12, 142] on icon at bounding box center [12, 141] width 10 height 10
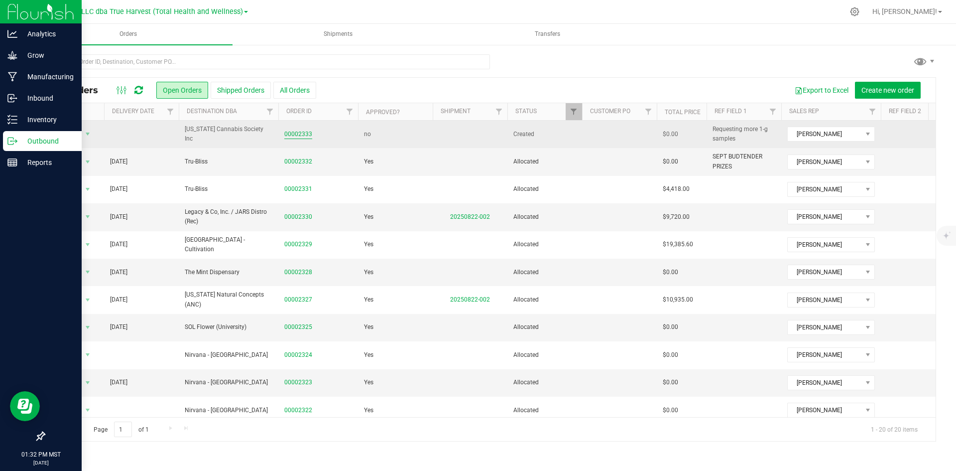
click at [308, 134] on link "00002333" at bounding box center [298, 134] width 28 height 9
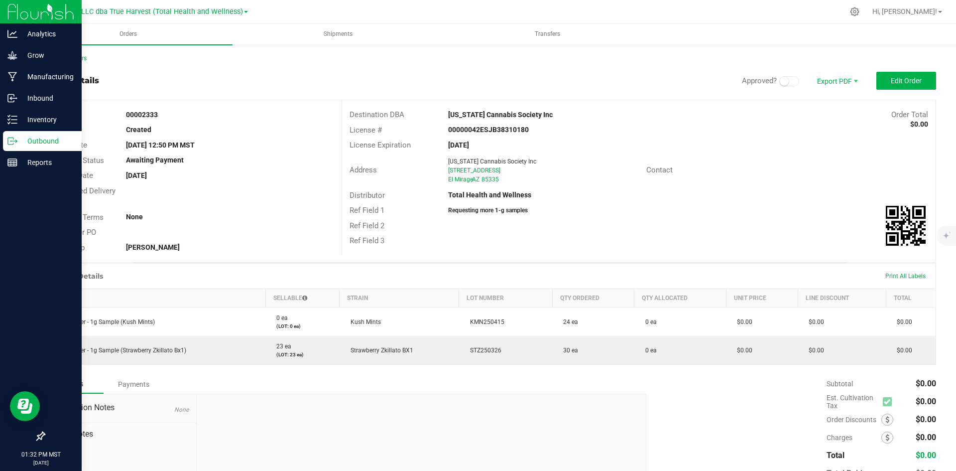
click at [70, 67] on div "Back to Orders Order details Approved? Export PDF Edit Order Order # 00002333 S…" at bounding box center [490, 291] width 893 height 474
click at [67, 59] on link "Back to Orders" at bounding box center [65, 58] width 43 height 7
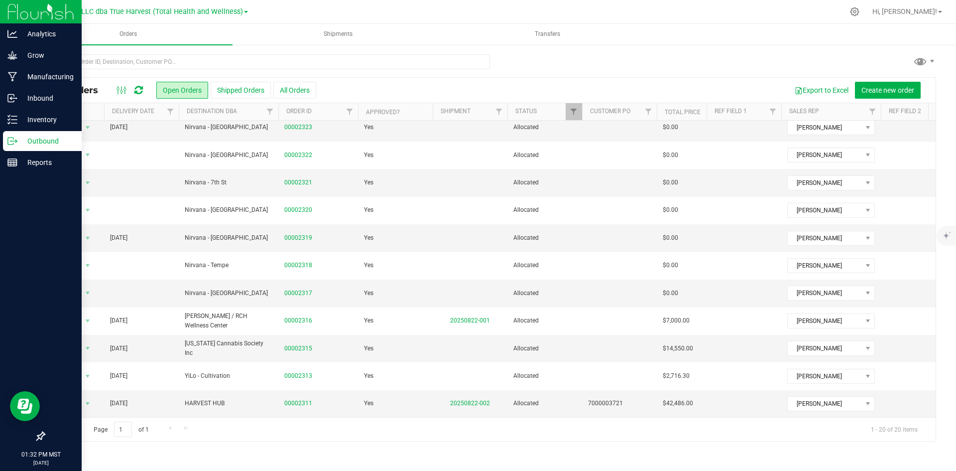
scroll to position [262, 0]
click at [148, 119] on th "Delivery Date" at bounding box center [141, 111] width 75 height 17
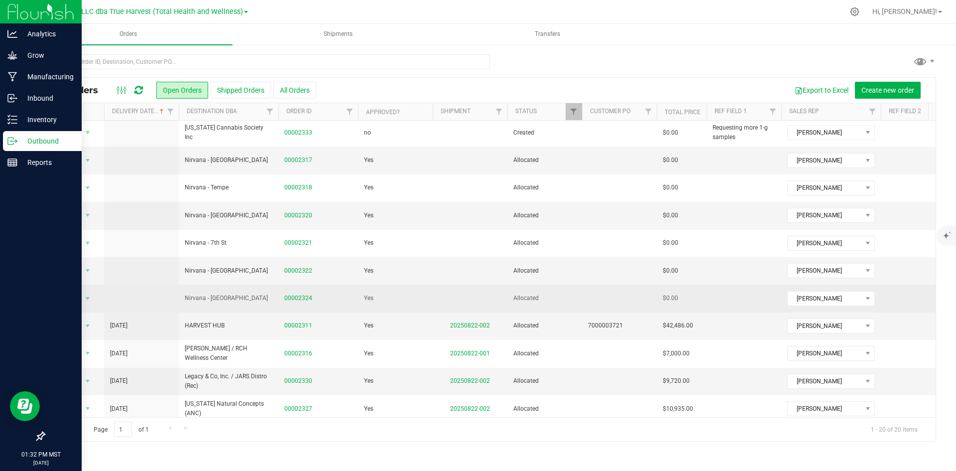
scroll to position [0, 0]
